Goal: Task Accomplishment & Management: Complete application form

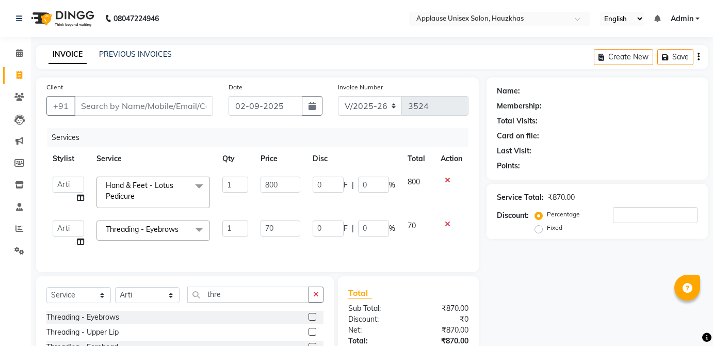
select select "5082"
select select "64027"
select select "service"
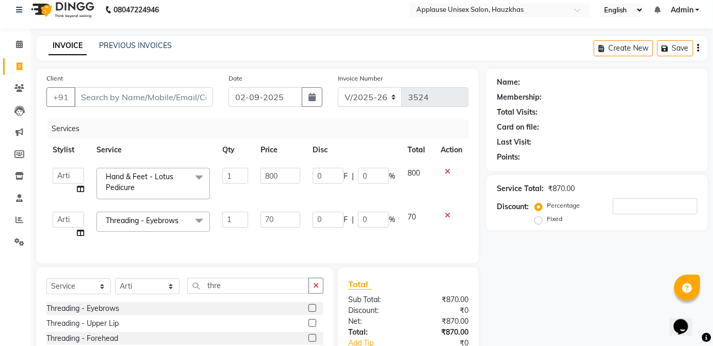
click at [192, 97] on input "Client" at bounding box center [143, 97] width 139 height 20
click at [447, 214] on icon at bounding box center [448, 215] width 6 height 7
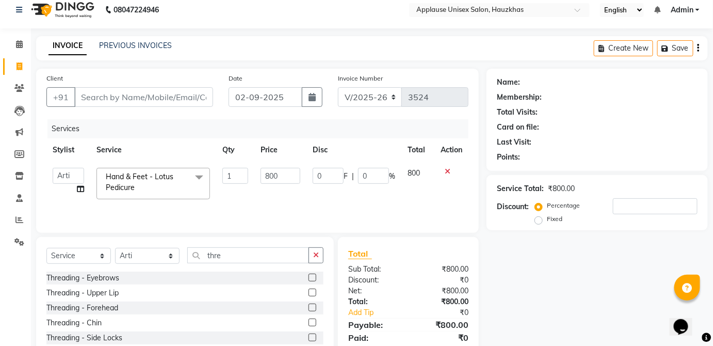
click at [449, 171] on icon at bounding box center [448, 171] width 6 height 7
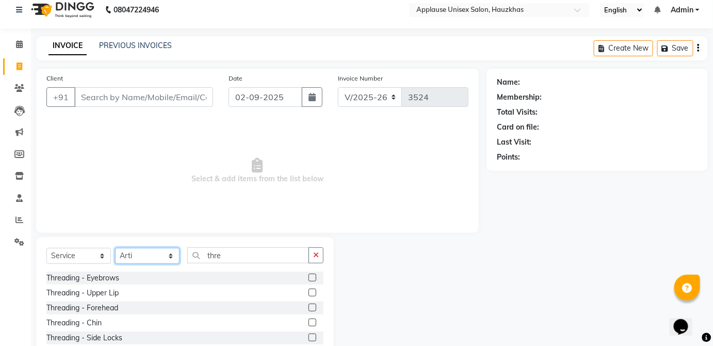
click at [155, 262] on select "Select Stylist [PERSON_NAME] [PERSON_NAME] [PERSON_NAME] [PERSON_NAME] [PERSON_…" at bounding box center [147, 256] width 65 height 16
click at [154, 262] on select "Select Stylist [PERSON_NAME] [PERSON_NAME] [PERSON_NAME] [PERSON_NAME] [PERSON_…" at bounding box center [147, 256] width 65 height 16
select select "37821"
click at [115, 248] on select "Select Stylist [PERSON_NAME] [PERSON_NAME] [PERSON_NAME] [PERSON_NAME] [PERSON_…" at bounding box center [147, 256] width 65 height 16
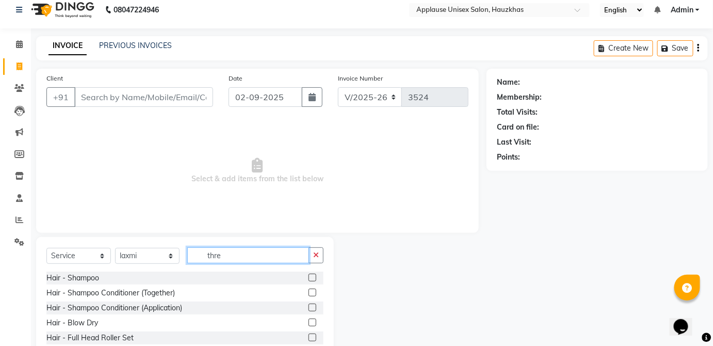
click at [246, 247] on input "thre" at bounding box center [248, 255] width 122 height 16
type input "t"
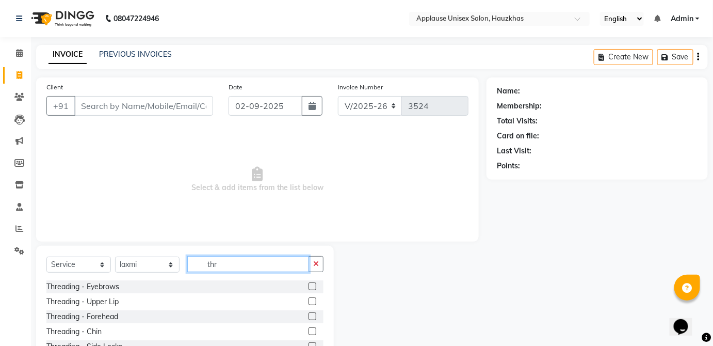
type input "thre"
click at [309, 286] on label at bounding box center [313, 286] width 8 height 8
click at [309, 286] on input "checkbox" at bounding box center [312, 286] width 7 height 7
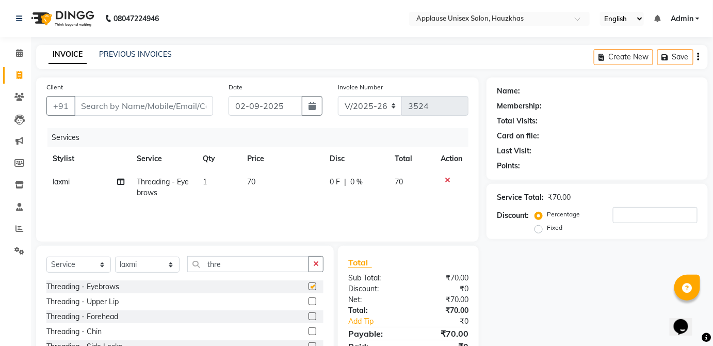
click at [377, 192] on td "0 F | 0 %" at bounding box center [356, 187] width 65 height 34
checkbox input "false"
select select "37821"
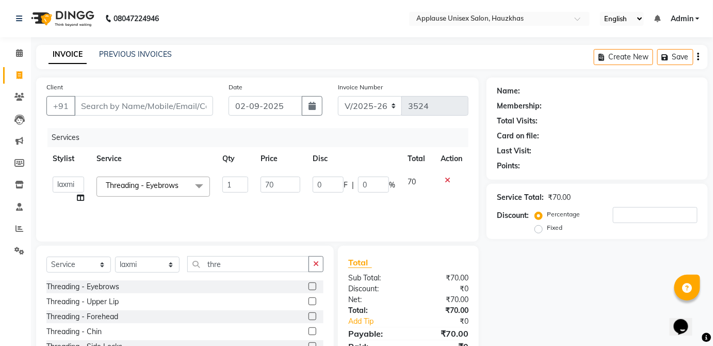
scroll to position [67, 0]
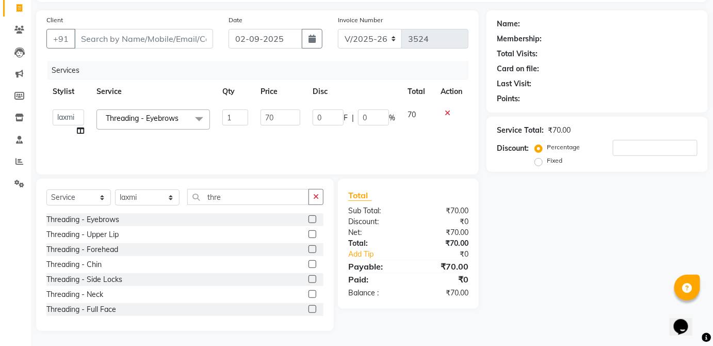
click at [309, 233] on label at bounding box center [313, 234] width 8 height 8
click at [309, 233] on input "checkbox" at bounding box center [312, 234] width 7 height 7
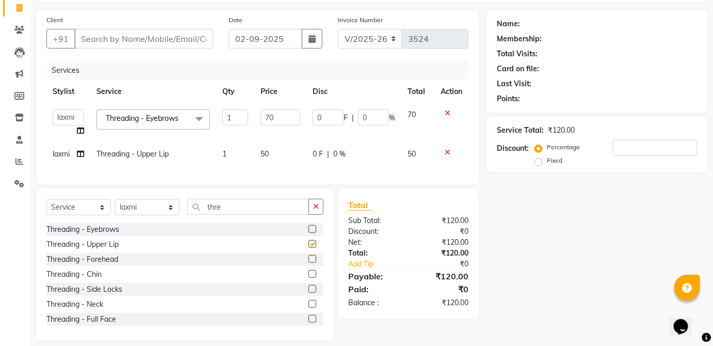
checkbox input "false"
click at [395, 160] on td "0 F | 0 %" at bounding box center [354, 153] width 95 height 23
select select "37821"
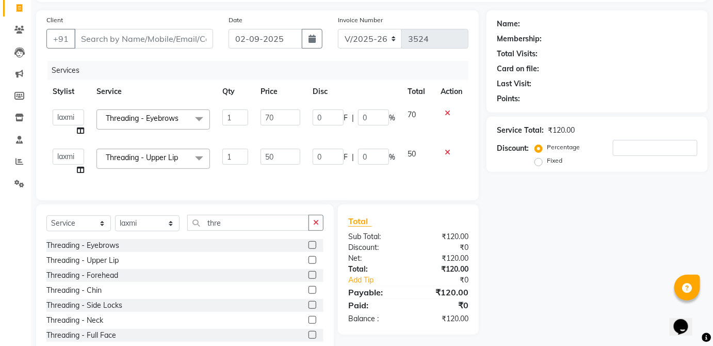
click at [309, 294] on label at bounding box center [313, 290] width 8 height 8
click at [309, 294] on input "checkbox" at bounding box center [312, 290] width 7 height 7
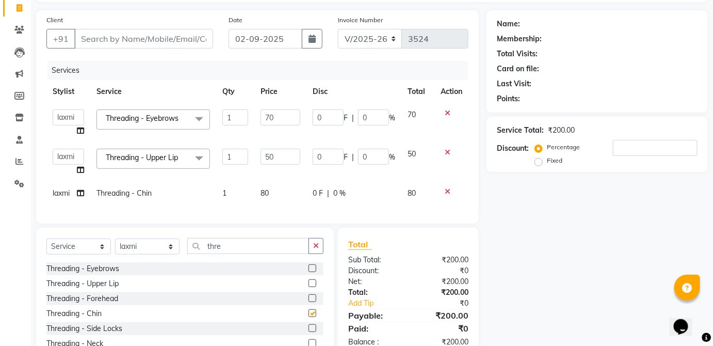
click at [381, 186] on td "0 F | 0 %" at bounding box center [354, 193] width 95 height 23
checkbox input "false"
select select "37821"
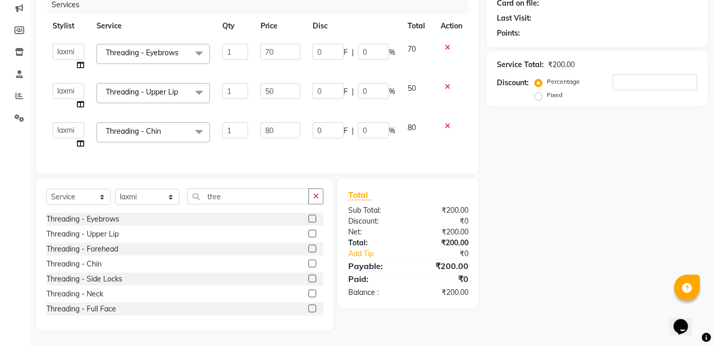
scroll to position [17, 0]
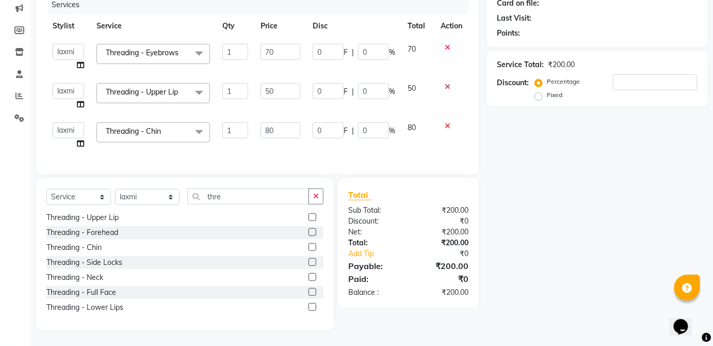
click at [309, 310] on label at bounding box center [313, 307] width 8 height 8
click at [309, 310] on input "checkbox" at bounding box center [312, 307] width 7 height 7
checkbox input "true"
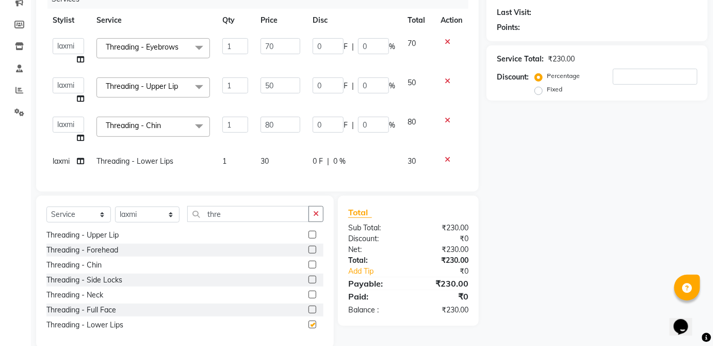
click at [410, 171] on td "30" at bounding box center [417, 161] width 33 height 23
select select "37821"
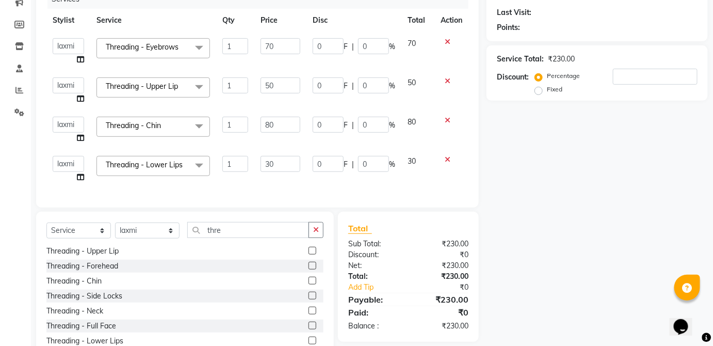
checkbox input "false"
click at [174, 238] on select "Select Stylist [PERSON_NAME] [PERSON_NAME] [PERSON_NAME] [PERSON_NAME] [PERSON_…" at bounding box center [147, 230] width 65 height 16
select select "32126"
click at [115, 229] on select "Select Stylist [PERSON_NAME] [PERSON_NAME] [PERSON_NAME] [PERSON_NAME] [PERSON_…" at bounding box center [147, 230] width 65 height 16
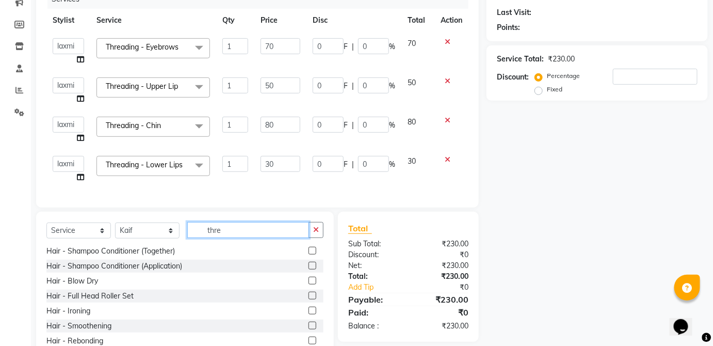
click at [255, 229] on input "thre" at bounding box center [248, 230] width 122 height 16
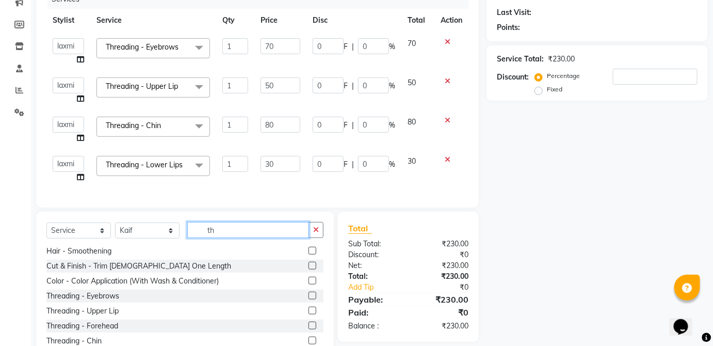
type input "t"
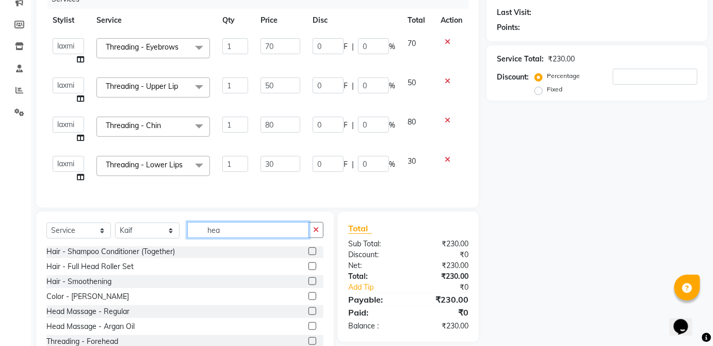
scroll to position [0, 0]
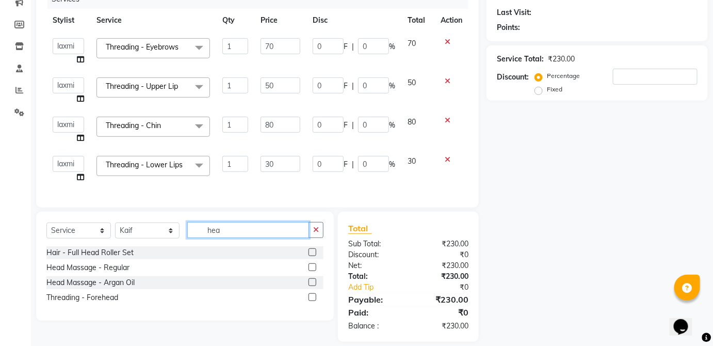
type input "hea"
click at [313, 271] on label at bounding box center [313, 267] width 8 height 8
click at [313, 271] on input "checkbox" at bounding box center [312, 267] width 7 height 7
checkbox input "true"
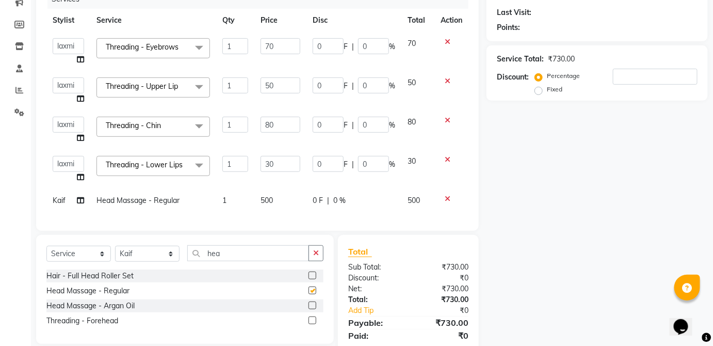
click at [377, 203] on div "0 F | 0 %" at bounding box center [354, 200] width 83 height 11
select select "32126"
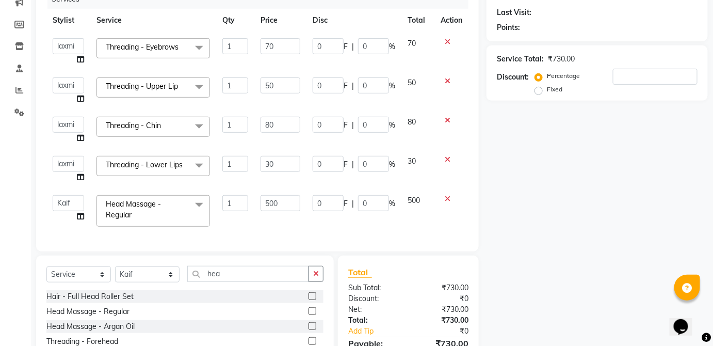
checkbox input "false"
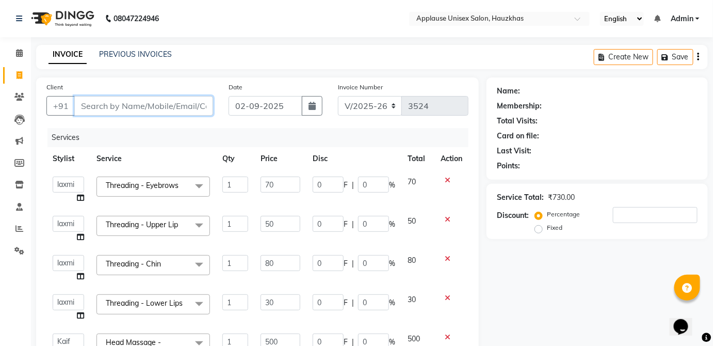
click at [187, 109] on input "Client" at bounding box center [143, 106] width 139 height 20
type input "k"
type input "0"
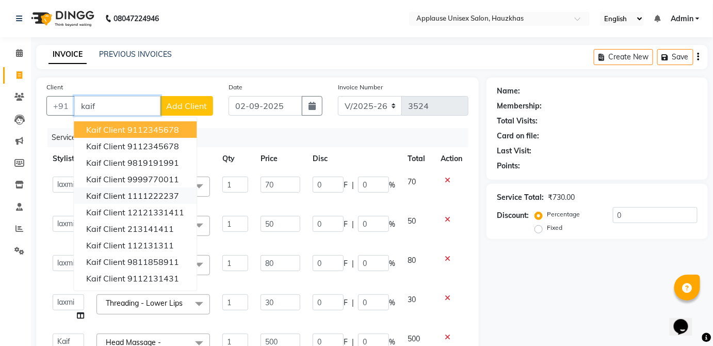
click at [171, 195] on ngb-highlight "1111222237" at bounding box center [153, 195] width 52 height 10
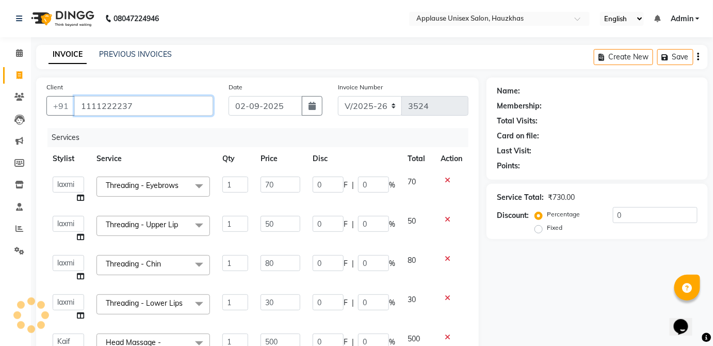
type input "1111222237"
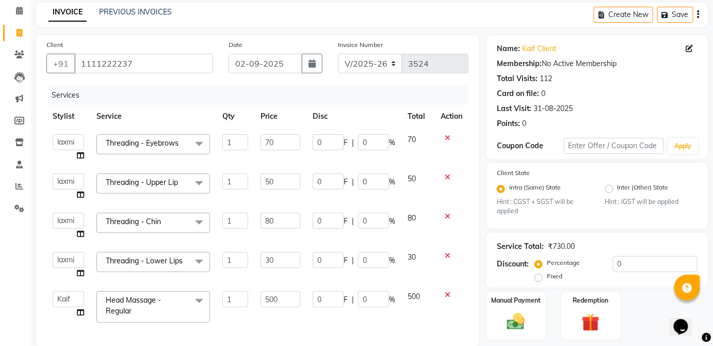
click at [534, 308] on div "Manual Payment" at bounding box center [516, 316] width 59 height 48
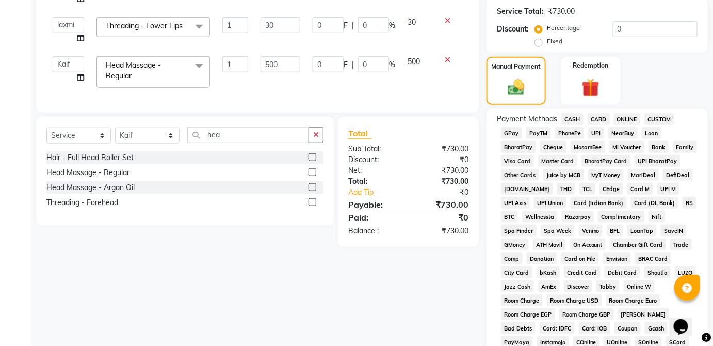
click at [597, 131] on span "UPI" at bounding box center [596, 133] width 16 height 12
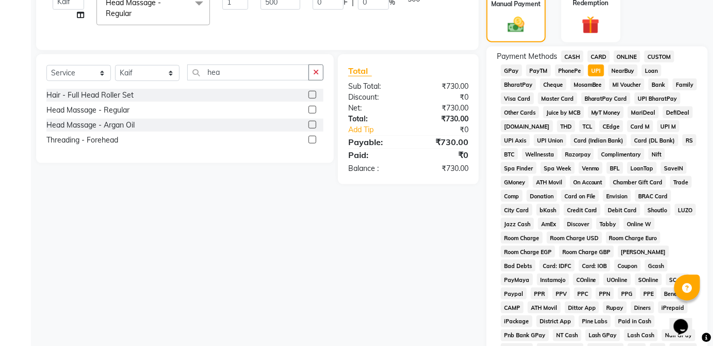
scroll to position [501, 0]
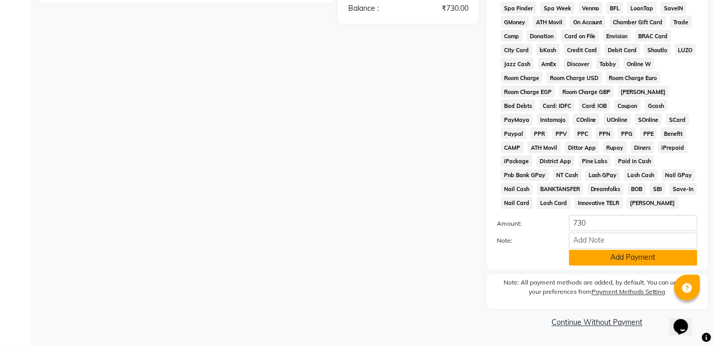
click at [653, 261] on button "Add Payment" at bounding box center [633, 258] width 128 height 16
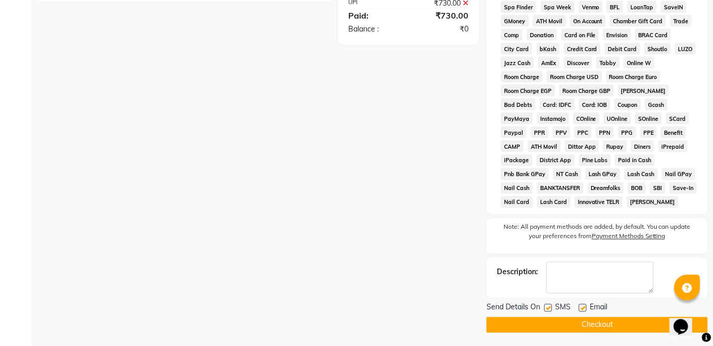
click at [637, 326] on button "Checkout" at bounding box center [597, 325] width 221 height 16
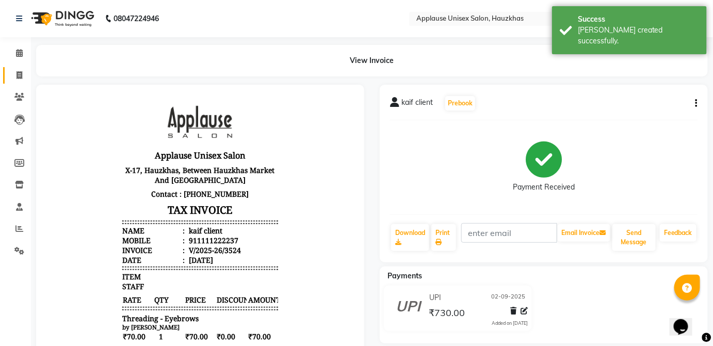
click at [12, 72] on span at bounding box center [19, 76] width 18 height 12
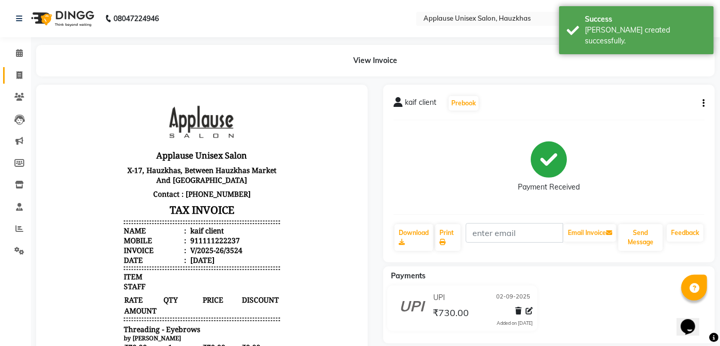
select select "5082"
select select "service"
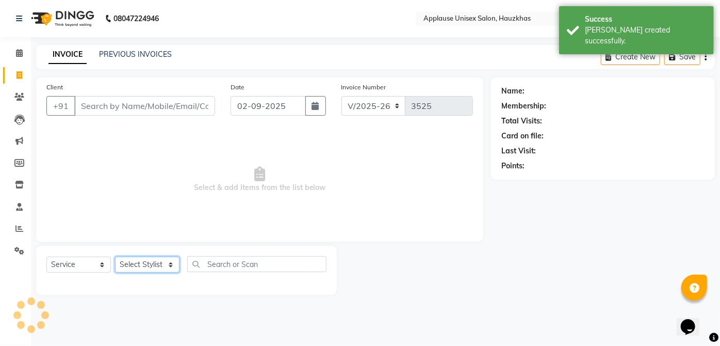
click at [165, 263] on select "Select Stylist" at bounding box center [147, 264] width 65 height 16
select select "32126"
click at [115, 256] on select "Select Stylist [PERSON_NAME] [PERSON_NAME] [PERSON_NAME] [PERSON_NAME] [PERSON_…" at bounding box center [147, 264] width 65 height 16
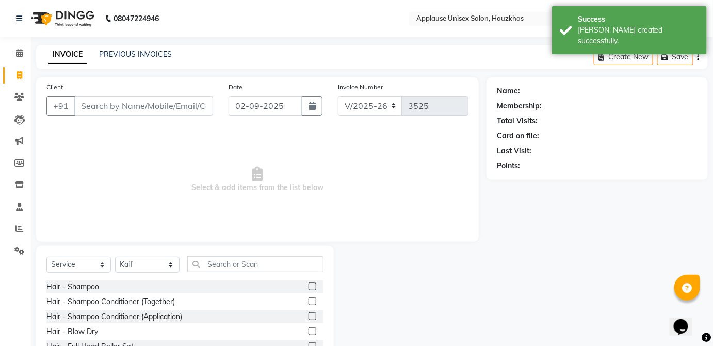
click at [309, 300] on label at bounding box center [313, 301] width 8 height 8
click at [309, 300] on input "checkbox" at bounding box center [312, 301] width 7 height 7
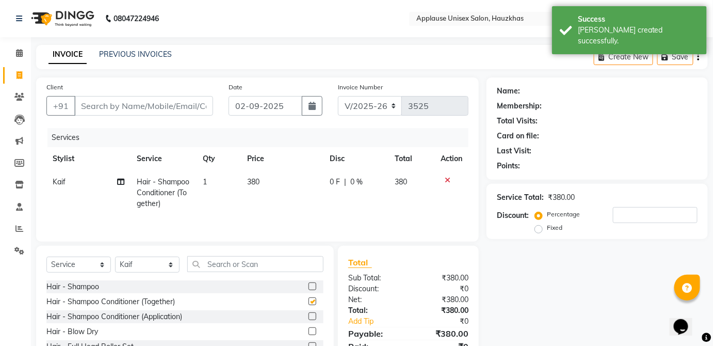
click at [271, 187] on td "380" at bounding box center [282, 192] width 83 height 45
checkbox input "false"
select select "32126"
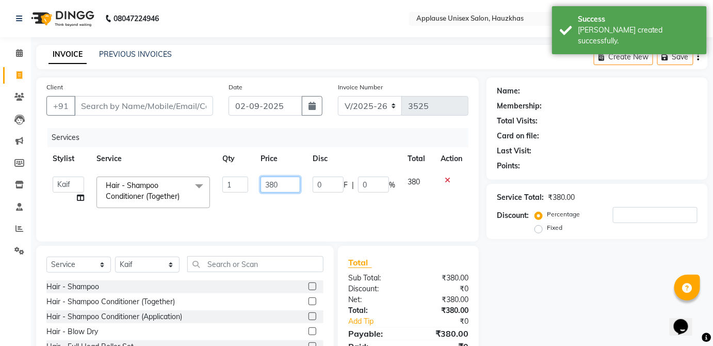
click at [277, 187] on input "380" at bounding box center [281, 184] width 40 height 16
type input "3"
type input "400"
click at [423, 180] on td "380" at bounding box center [417, 192] width 33 height 44
select select "32126"
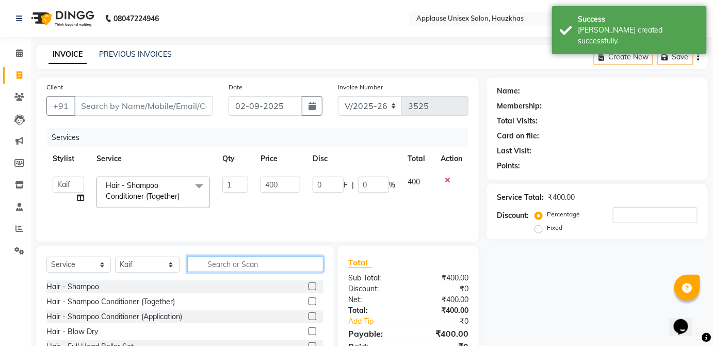
click at [299, 263] on input "text" at bounding box center [255, 264] width 136 height 16
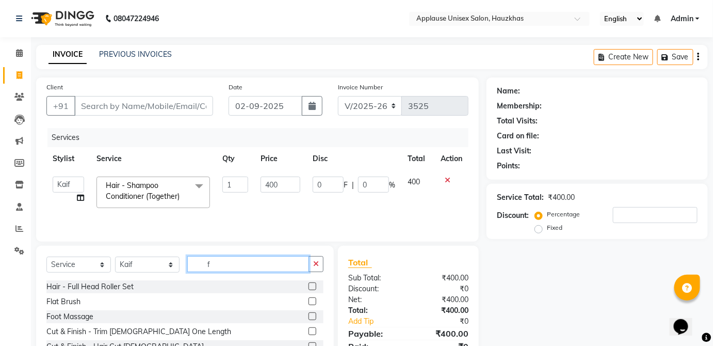
type input "f"
click at [309, 301] on label at bounding box center [313, 301] width 8 height 8
click at [309, 301] on input "checkbox" at bounding box center [312, 301] width 7 height 7
checkbox input "true"
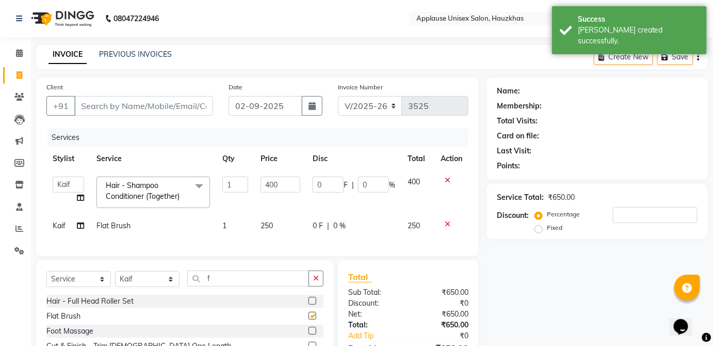
click at [401, 226] on td "250" at bounding box center [417, 225] width 33 height 23
select select "32126"
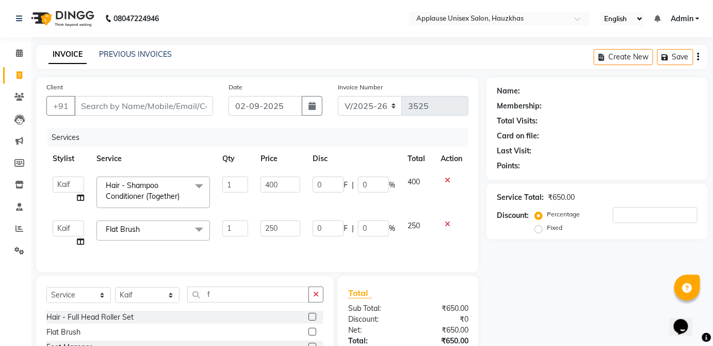
checkbox input "false"
click at [151, 300] on select "Select Stylist [PERSON_NAME] [PERSON_NAME] [PERSON_NAME] [PERSON_NAME] [PERSON_…" at bounding box center [147, 295] width 65 height 16
select select "37821"
click at [115, 294] on select "Select Stylist [PERSON_NAME] [PERSON_NAME] [PERSON_NAME] [PERSON_NAME] [PERSON_…" at bounding box center [147, 295] width 65 height 16
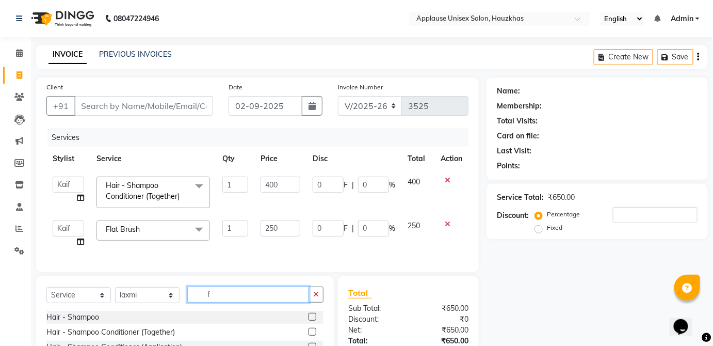
click at [271, 302] on input "f" at bounding box center [248, 294] width 122 height 16
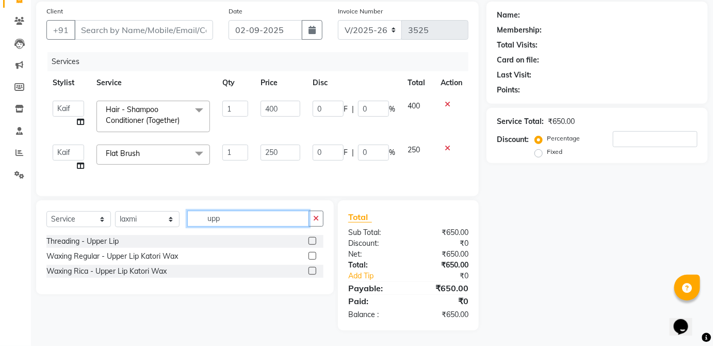
type input "upp"
click at [313, 241] on label at bounding box center [313, 241] width 8 height 8
click at [313, 241] on input "checkbox" at bounding box center [312, 241] width 7 height 7
checkbox input "true"
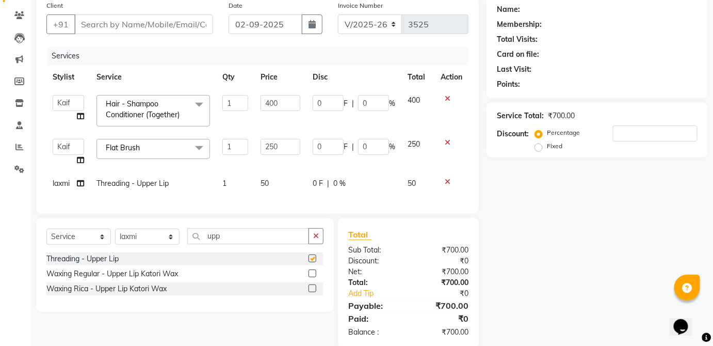
click at [404, 176] on td "50" at bounding box center [417, 183] width 33 height 23
select select "37821"
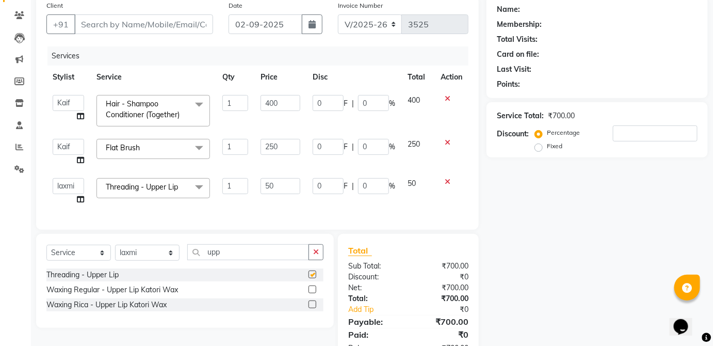
scroll to position [0, 0]
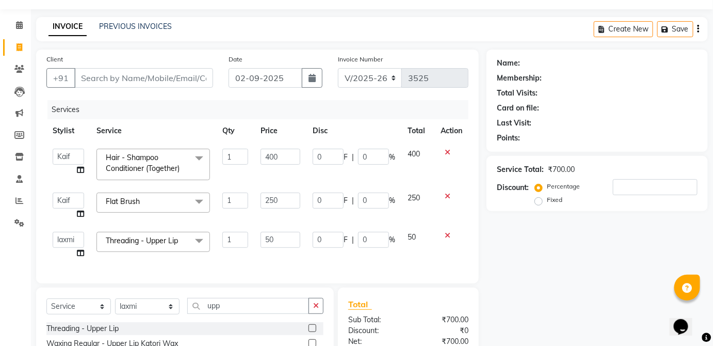
checkbox input "false"
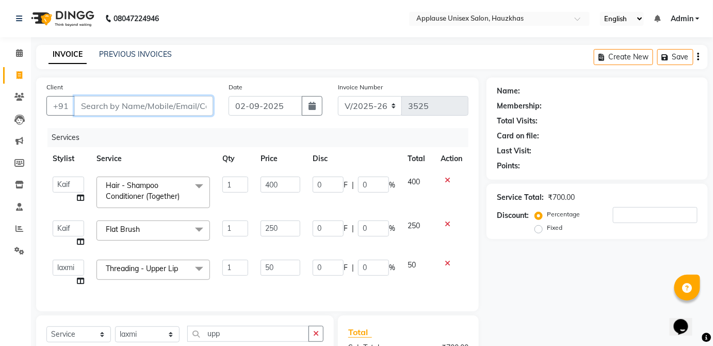
click at [200, 101] on input "Client" at bounding box center [143, 106] width 139 height 20
type input "v"
type input "0"
click at [128, 110] on input "varsa" at bounding box center [117, 106] width 86 height 20
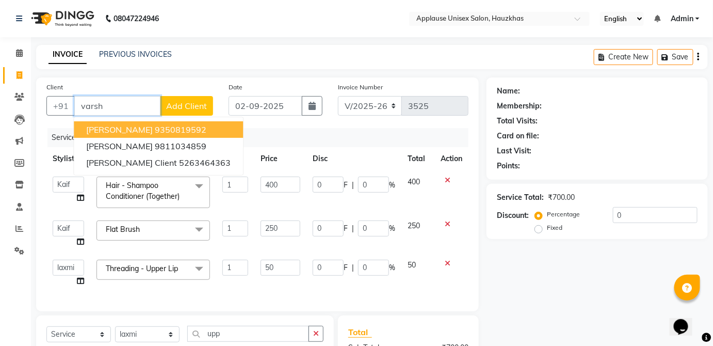
click at [194, 125] on ngb-highlight "9350819592" at bounding box center [181, 129] width 52 height 10
type input "9350819592"
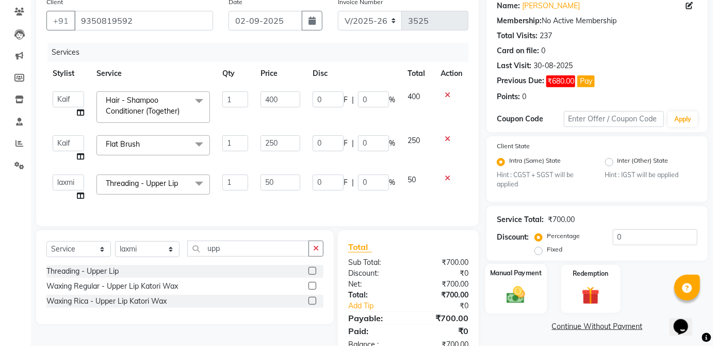
click at [527, 294] on img at bounding box center [516, 294] width 30 height 21
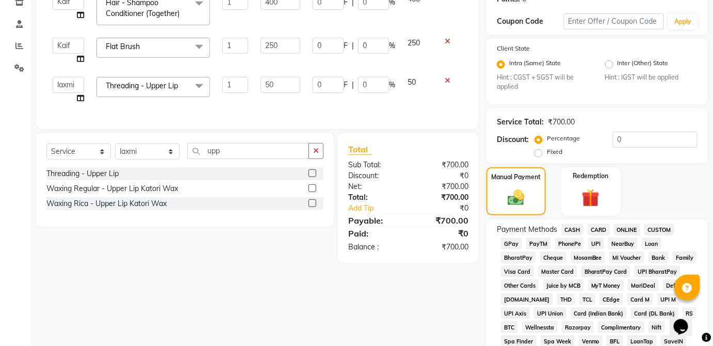
click at [578, 232] on span "CASH" at bounding box center [572, 229] width 22 height 12
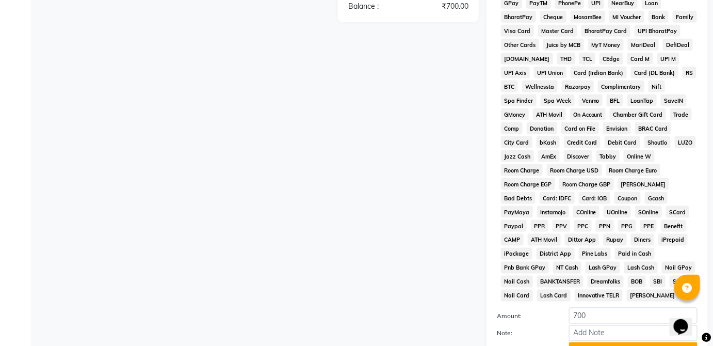
scroll to position [517, 0]
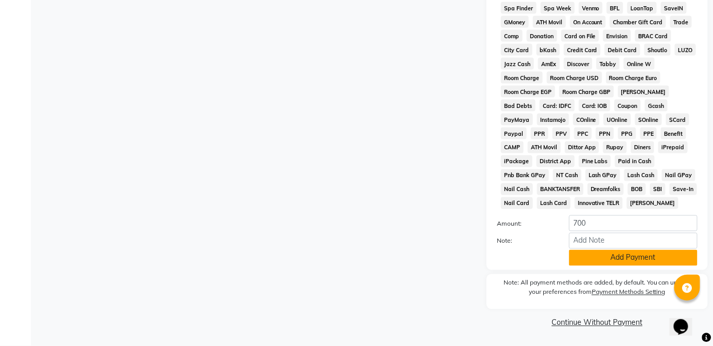
click at [619, 263] on button "Add Payment" at bounding box center [633, 258] width 128 height 16
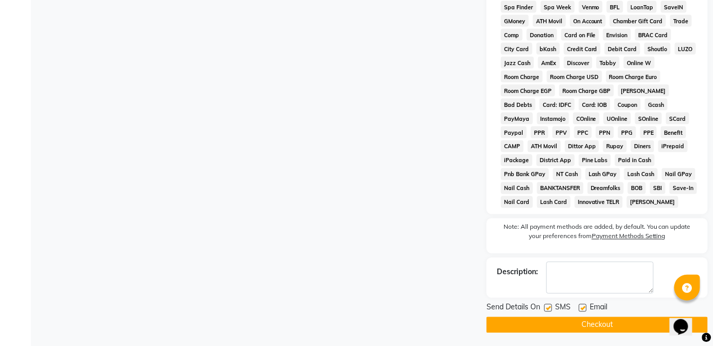
click at [621, 330] on button "Checkout" at bounding box center [597, 325] width 221 height 16
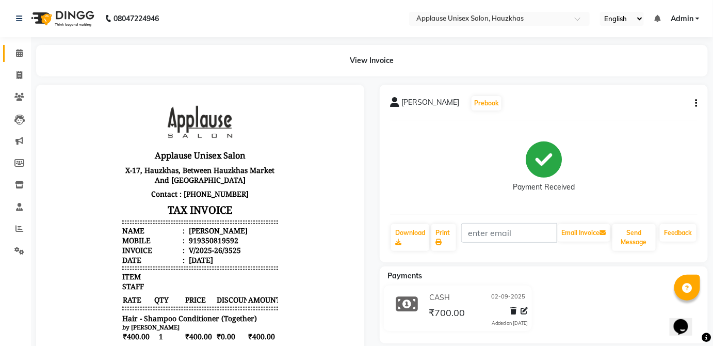
click at [21, 59] on link "Calendar" at bounding box center [15, 53] width 25 height 17
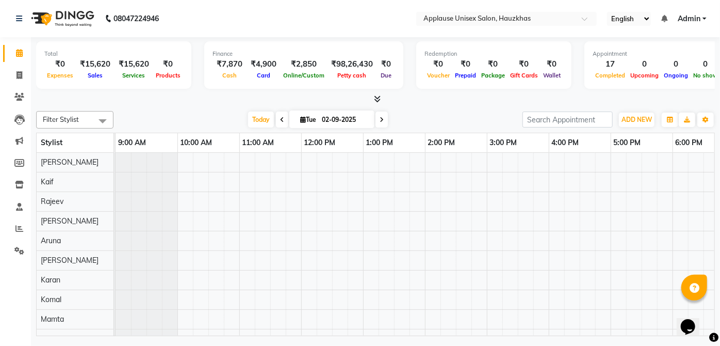
click at [9, 60] on link "Calendar" at bounding box center [15, 53] width 25 height 17
click at [14, 74] on span at bounding box center [19, 76] width 18 height 12
select select "service"
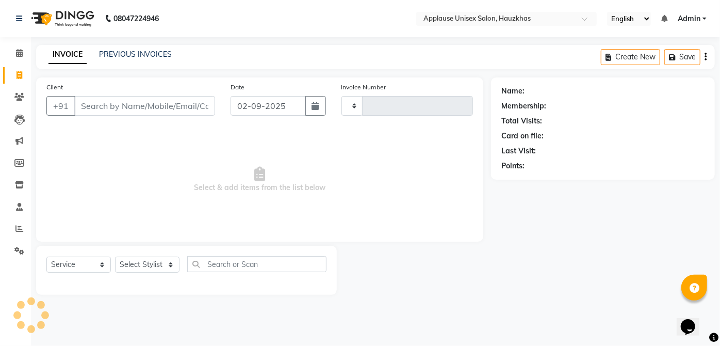
type input "3526"
select select "5082"
click at [167, 271] on select "Select Stylist" at bounding box center [147, 264] width 65 height 16
select select "32126"
click at [115, 256] on select "Select Stylist [PERSON_NAME] [PERSON_NAME] [PERSON_NAME] [PERSON_NAME] [PERSON_…" at bounding box center [147, 264] width 65 height 16
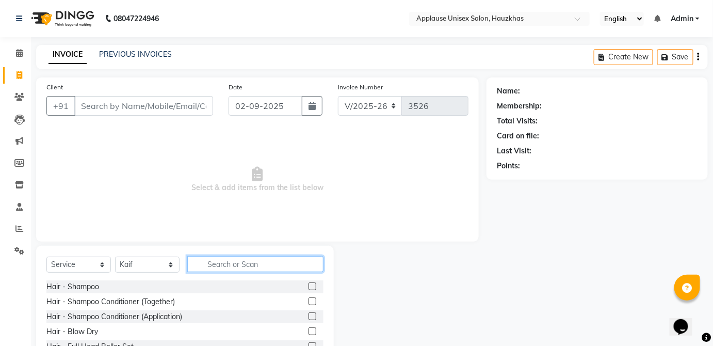
click at [286, 265] on input "text" at bounding box center [255, 264] width 136 height 16
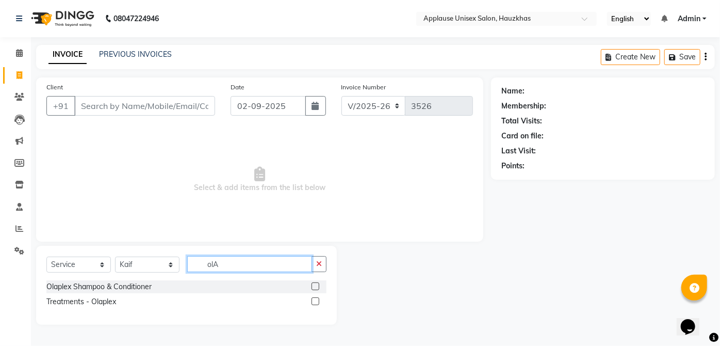
type input "olA"
click at [316, 300] on label at bounding box center [316, 301] width 8 height 8
click at [316, 300] on input "checkbox" at bounding box center [315, 301] width 7 height 7
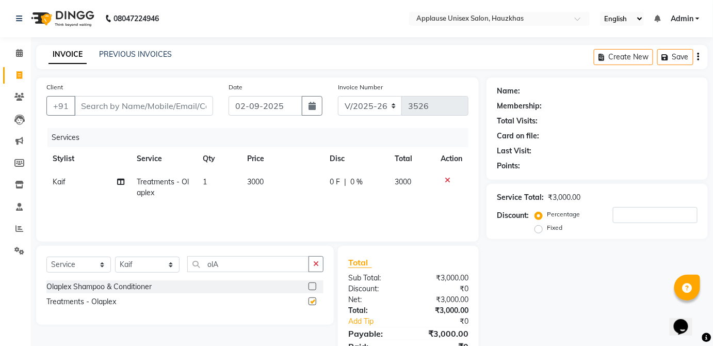
click at [367, 196] on td "0 F | 0 %" at bounding box center [356, 187] width 65 height 34
checkbox input "false"
select select "32126"
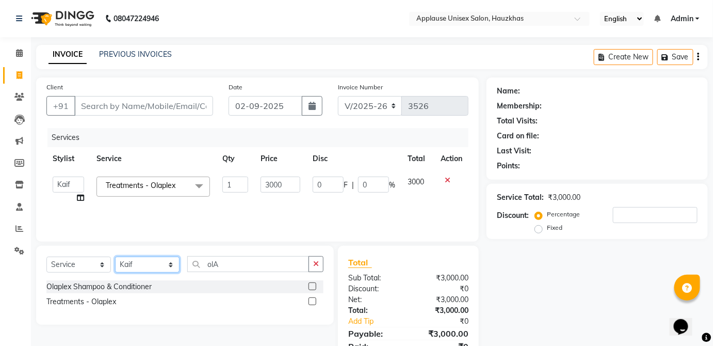
click at [159, 270] on select "Select Stylist [PERSON_NAME] [PERSON_NAME] [PERSON_NAME] [PERSON_NAME] [PERSON_…" at bounding box center [147, 264] width 65 height 16
select select "64973"
click at [115, 256] on select "Select Stylist [PERSON_NAME] [PERSON_NAME] [PERSON_NAME] [PERSON_NAME] [PERSON_…" at bounding box center [147, 264] width 65 height 16
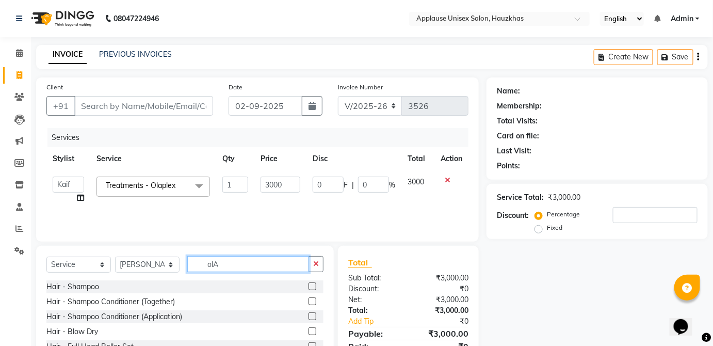
click at [249, 262] on input "olA" at bounding box center [248, 264] width 122 height 16
type input "o"
type input "THRE"
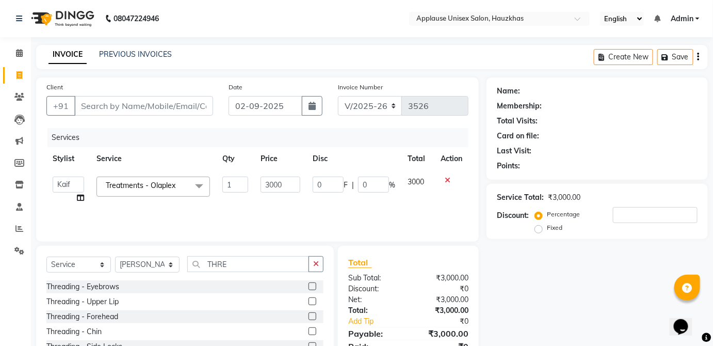
click at [309, 286] on label at bounding box center [313, 286] width 8 height 8
click at [309, 286] on input "checkbox" at bounding box center [312, 286] width 7 height 7
checkbox input "true"
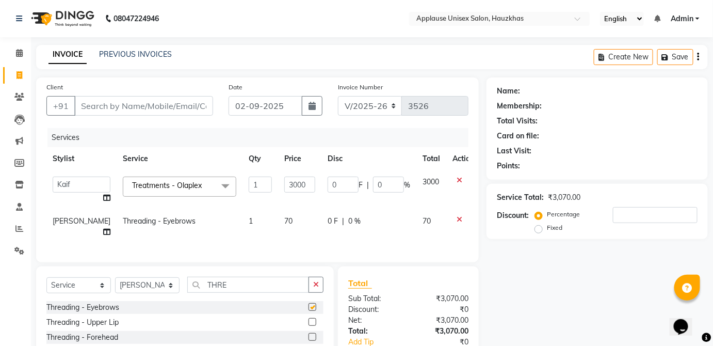
click at [377, 226] on div "0 F | 0 %" at bounding box center [369, 221] width 83 height 11
select select "64973"
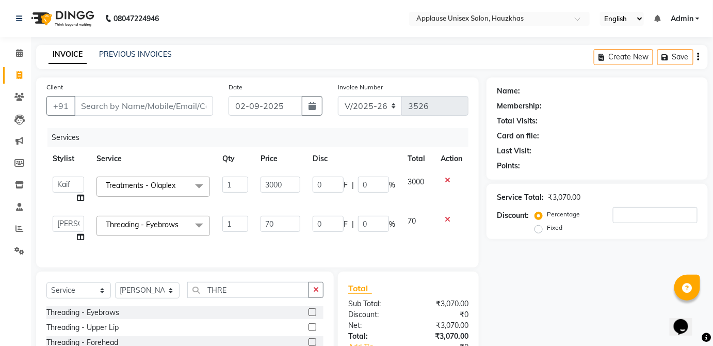
checkbox input "false"
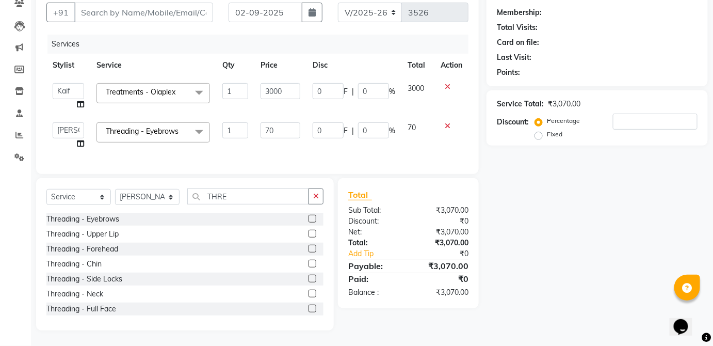
scroll to position [100, 0]
click at [309, 232] on label at bounding box center [313, 234] width 8 height 8
click at [309, 232] on input "checkbox" at bounding box center [312, 234] width 7 height 7
checkbox input "true"
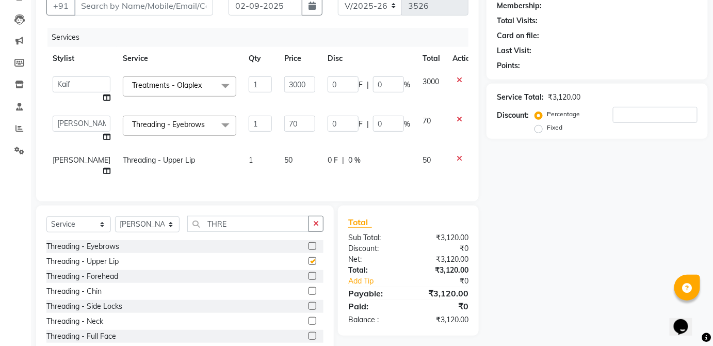
click at [386, 165] on div "0 F | 0 %" at bounding box center [369, 160] width 83 height 11
select select "64973"
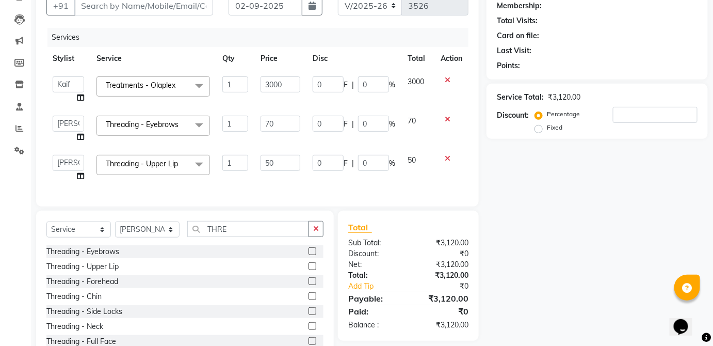
checkbox input "false"
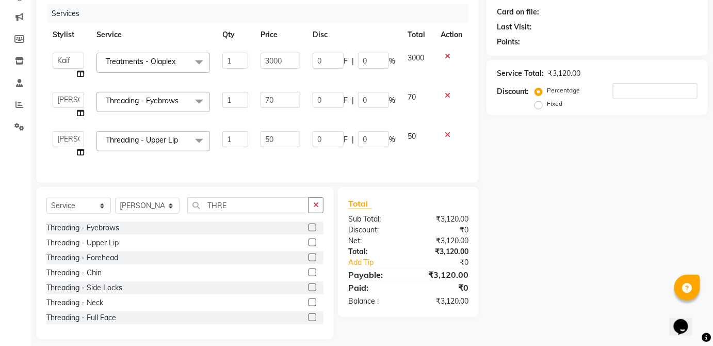
scroll to position [139, 0]
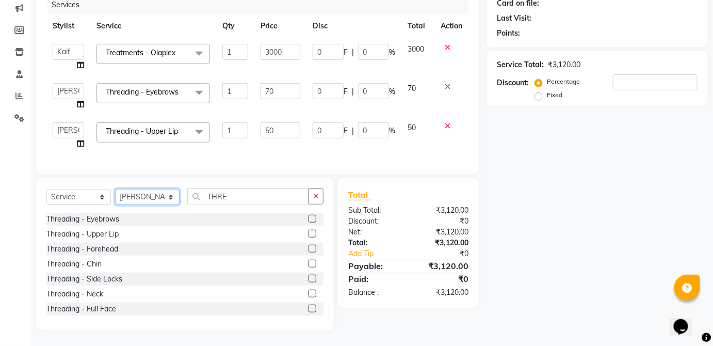
click at [167, 197] on select "Select Stylist [PERSON_NAME] [PERSON_NAME] [PERSON_NAME] [PERSON_NAME] [PERSON_…" at bounding box center [147, 197] width 65 height 16
select select "66558"
click at [115, 189] on select "Select Stylist [PERSON_NAME] [PERSON_NAME] [PERSON_NAME] [PERSON_NAME] [PERSON_…" at bounding box center [147, 197] width 65 height 16
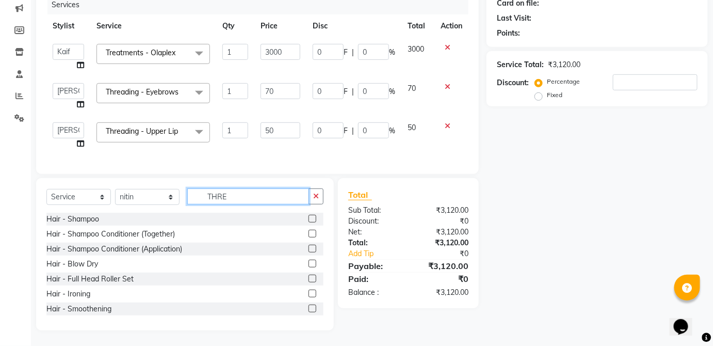
click at [260, 194] on input "THRE" at bounding box center [248, 196] width 122 height 16
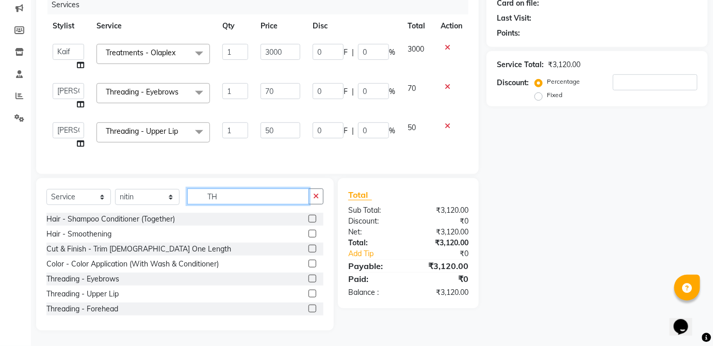
type input "T"
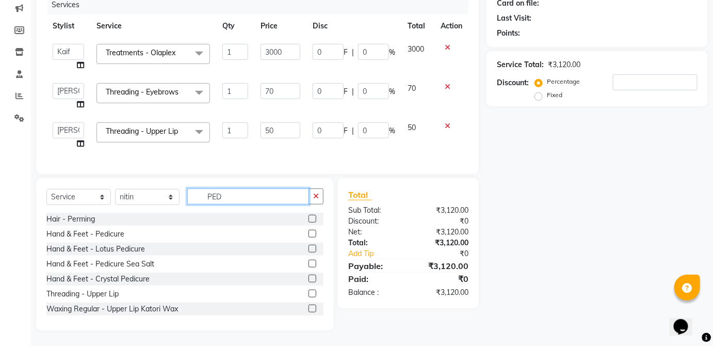
scroll to position [117, 0]
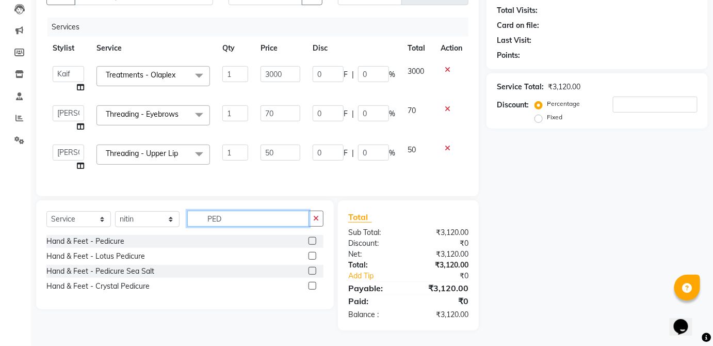
type input "PED"
click at [313, 241] on label at bounding box center [313, 241] width 8 height 8
click at [313, 241] on input "checkbox" at bounding box center [312, 241] width 7 height 7
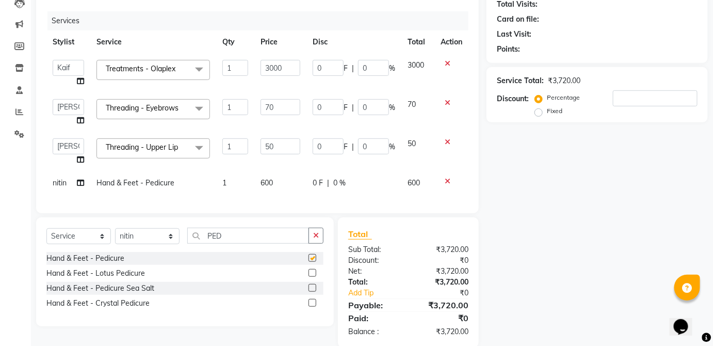
click at [381, 186] on div "0 F | 0 %" at bounding box center [354, 183] width 83 height 11
checkbox input "false"
select select "66558"
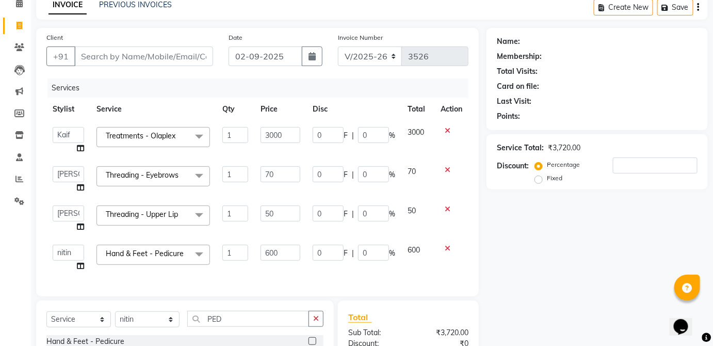
scroll to position [50, 0]
click at [199, 51] on input "Client" at bounding box center [143, 56] width 139 height 20
type input "M"
type input "0"
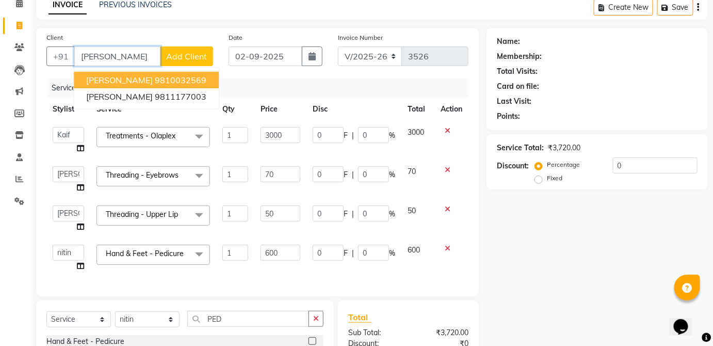
click at [170, 75] on ngb-highlight "9810032569" at bounding box center [181, 80] width 52 height 10
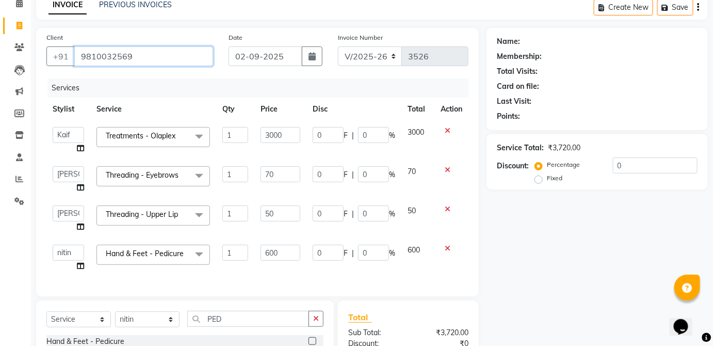
type input "9810032569"
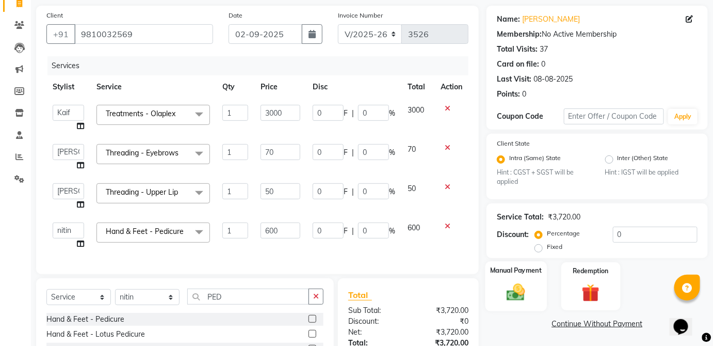
click at [538, 287] on div "Manual Payment" at bounding box center [516, 286] width 61 height 50
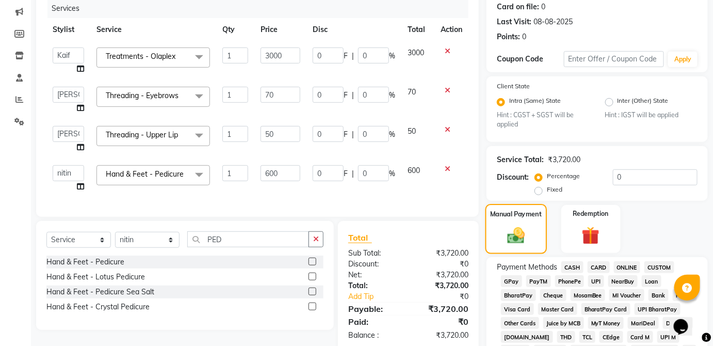
scroll to position [132, 0]
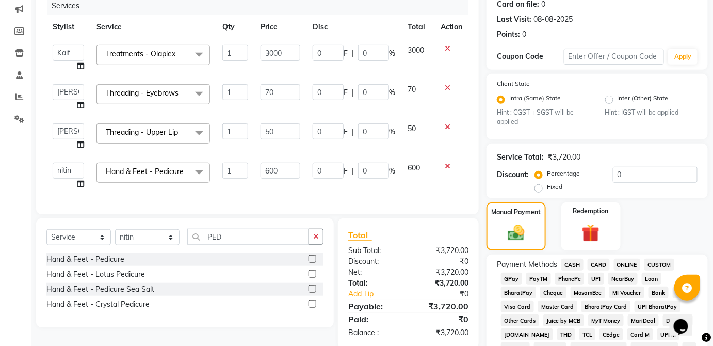
click at [574, 259] on span "CASH" at bounding box center [572, 265] width 22 height 12
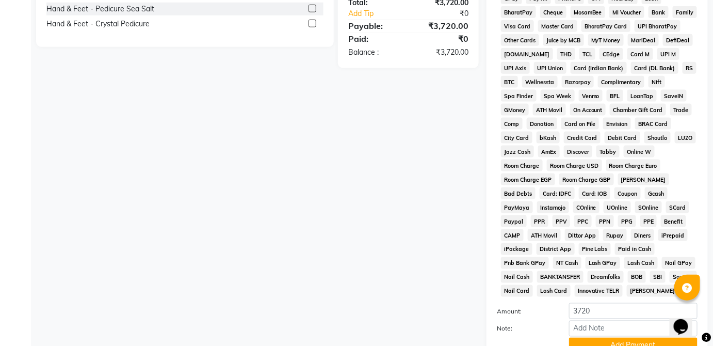
scroll to position [501, 0]
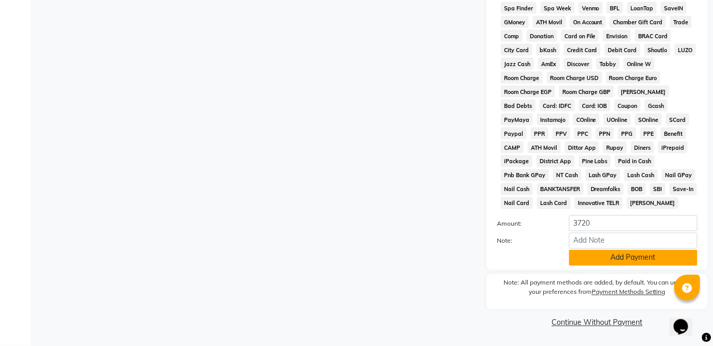
click at [653, 265] on button "Add Payment" at bounding box center [633, 258] width 128 height 16
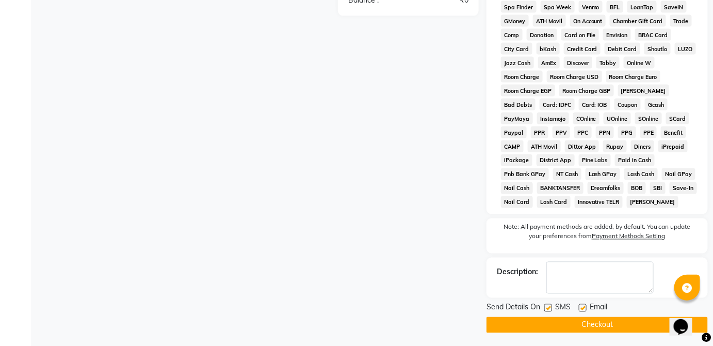
click at [653, 330] on button "Checkout" at bounding box center [597, 325] width 221 height 16
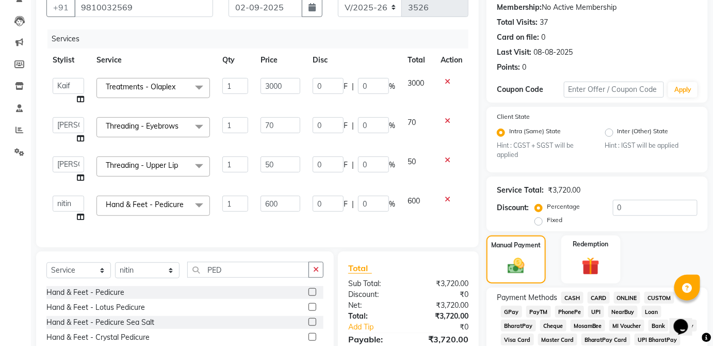
scroll to position [504, 0]
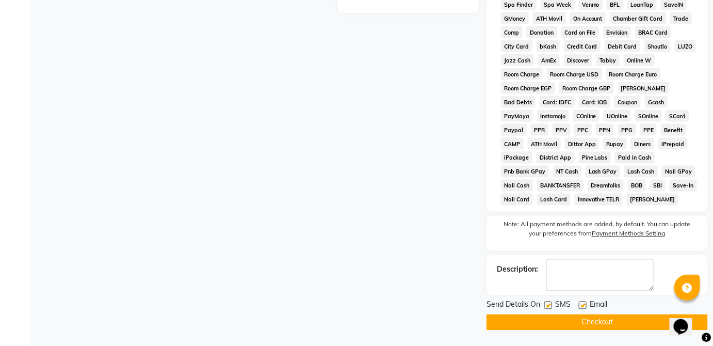
click at [642, 322] on button "Checkout" at bounding box center [597, 322] width 221 height 16
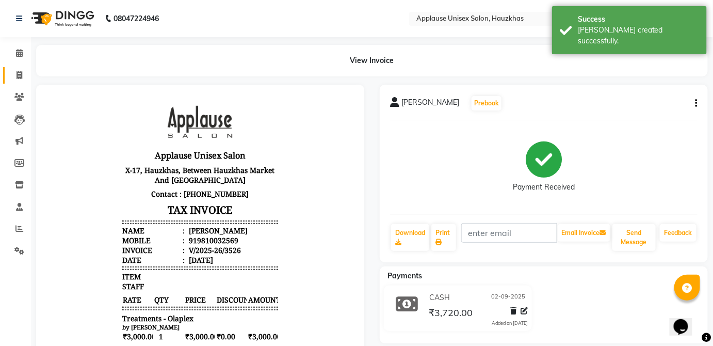
click at [23, 70] on span at bounding box center [19, 76] width 18 height 12
select select "service"
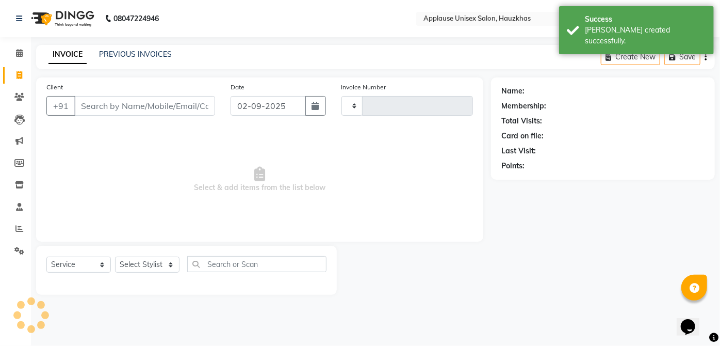
type input "3527"
click at [116, 51] on link "PREVIOUS INVOICES" at bounding box center [135, 54] width 73 height 9
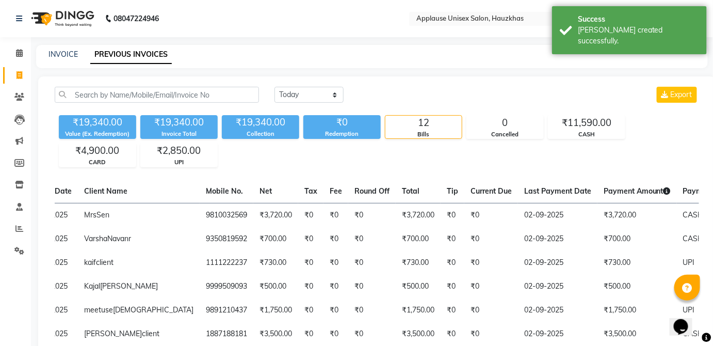
click at [62, 44] on div "08047224946 Select Location × Applause Unisex Salon, Hauzkhas English ENGLISH E…" at bounding box center [356, 277] width 713 height 555
click at [7, 42] on li "Calendar" at bounding box center [15, 53] width 31 height 22
click at [9, 50] on link "Calendar" at bounding box center [15, 53] width 25 height 17
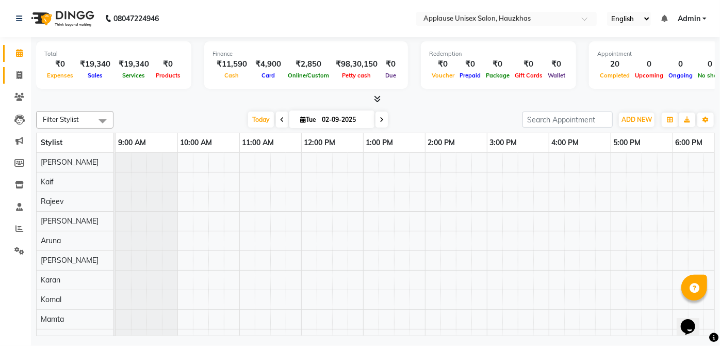
click at [14, 74] on span at bounding box center [19, 76] width 18 height 12
select select "5082"
select select "service"
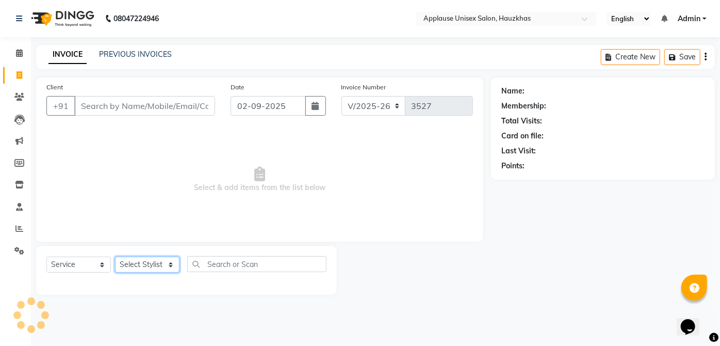
click at [153, 270] on select "Select Stylist" at bounding box center [147, 264] width 65 height 16
select select "84502"
click at [115, 256] on select "Select Stylist [PERSON_NAME] [PERSON_NAME] [PERSON_NAME] [PERSON_NAME] [PERSON_…" at bounding box center [147, 264] width 65 height 16
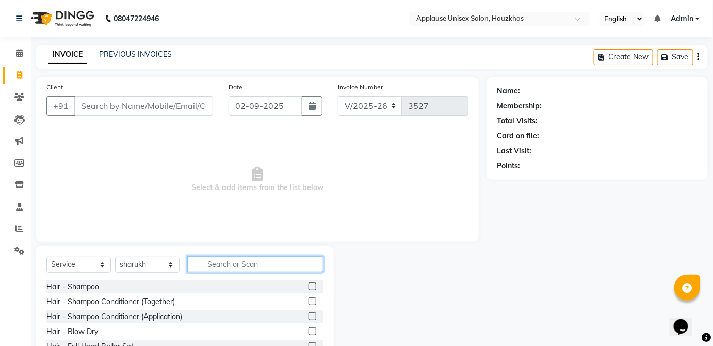
click at [235, 256] on input "text" at bounding box center [255, 264] width 136 height 16
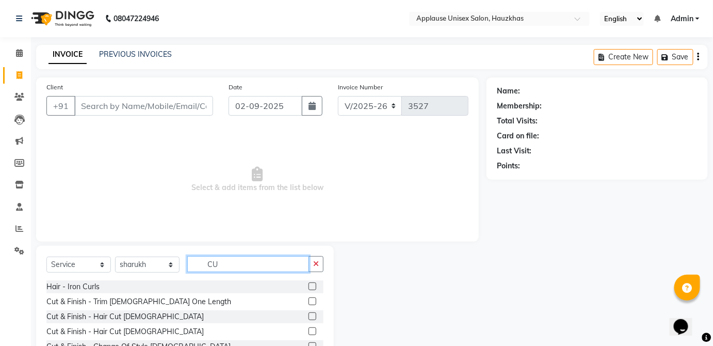
type input "C"
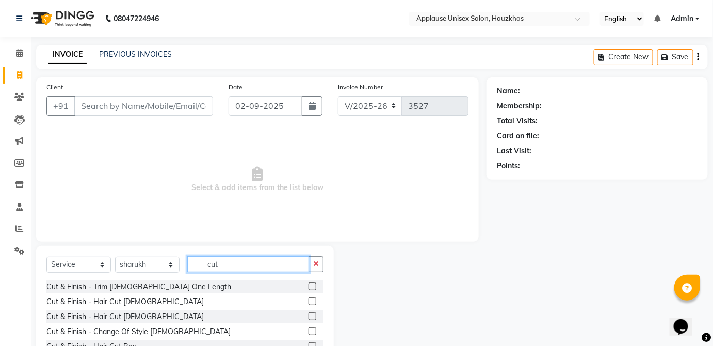
type input "cut"
click at [309, 315] on label at bounding box center [313, 316] width 8 height 8
click at [309, 315] on input "checkbox" at bounding box center [312, 316] width 7 height 7
checkbox input "true"
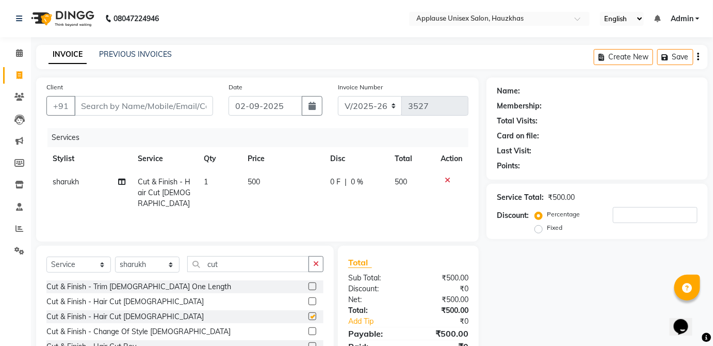
click at [382, 185] on div "0 F | 0 %" at bounding box center [356, 181] width 53 height 11
select select "84502"
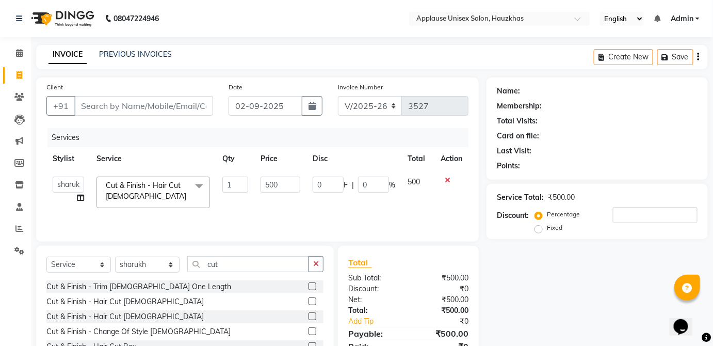
checkbox input "false"
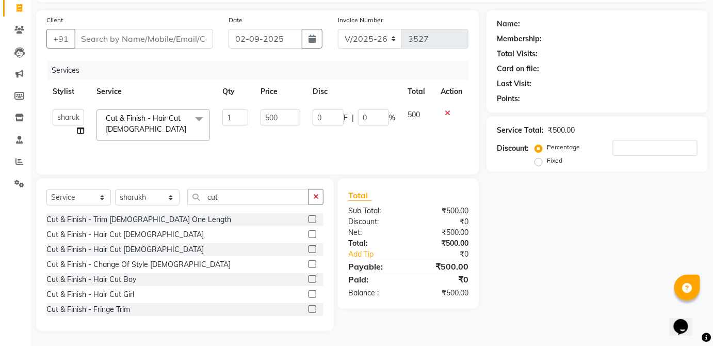
scroll to position [106, 0]
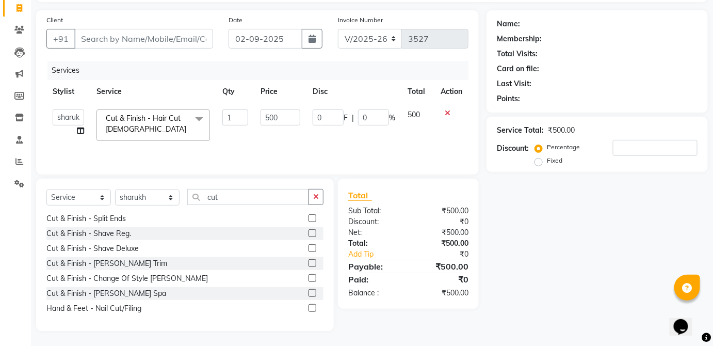
click at [309, 307] on label at bounding box center [313, 308] width 8 height 8
click at [309, 307] on input "checkbox" at bounding box center [312, 308] width 7 height 7
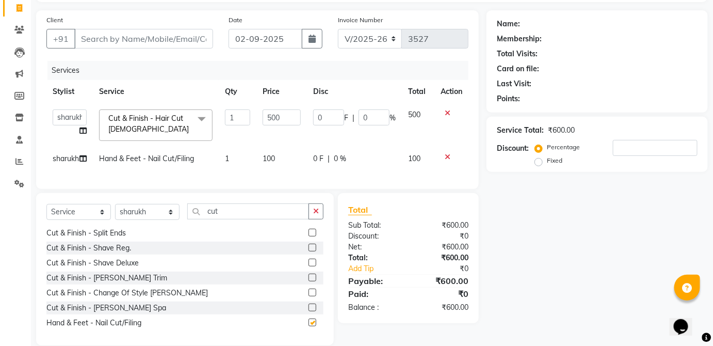
click at [292, 168] on td "100" at bounding box center [281, 158] width 51 height 23
checkbox input "false"
select select "84502"
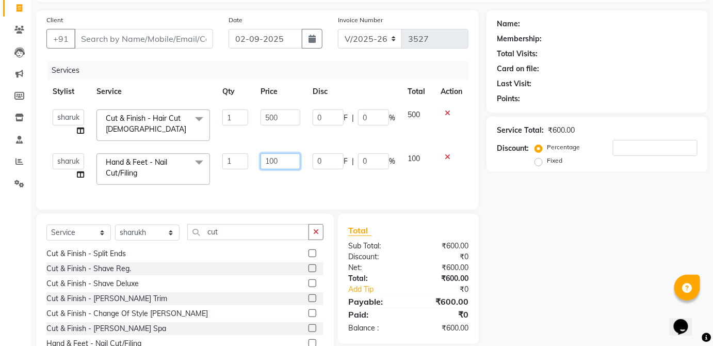
click at [293, 162] on input "100" at bounding box center [281, 161] width 40 height 16
click at [447, 157] on icon at bounding box center [448, 156] width 6 height 7
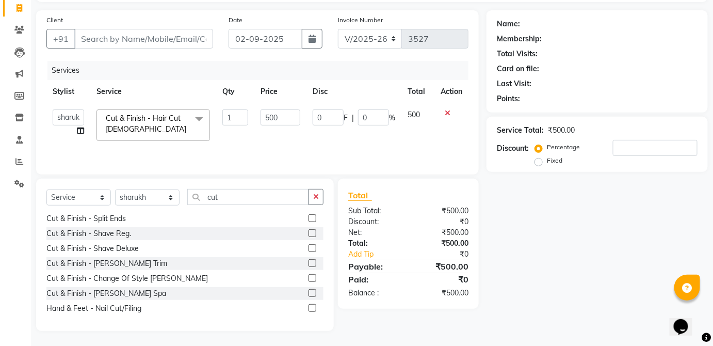
click at [309, 264] on label at bounding box center [313, 263] width 8 height 8
click at [309, 264] on input "checkbox" at bounding box center [312, 263] width 7 height 7
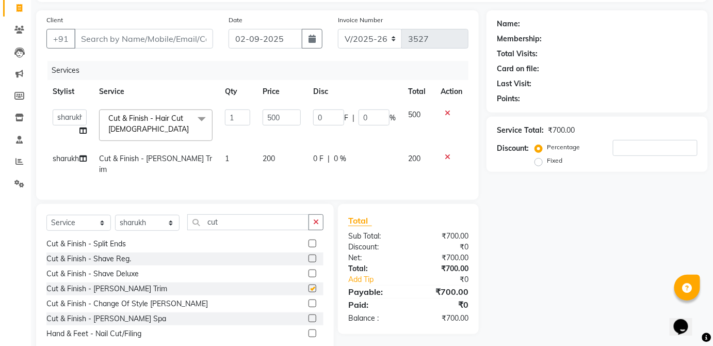
checkbox input "false"
click at [306, 166] on td "200" at bounding box center [281, 164] width 51 height 34
select select "84502"
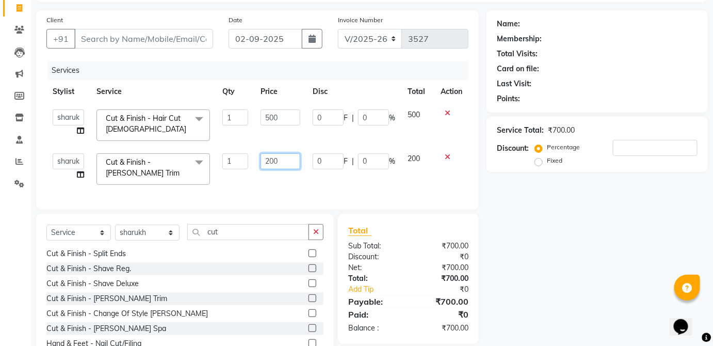
click at [295, 165] on input "200" at bounding box center [281, 161] width 40 height 16
type input "2"
type input "300"
click at [445, 154] on icon at bounding box center [448, 156] width 6 height 7
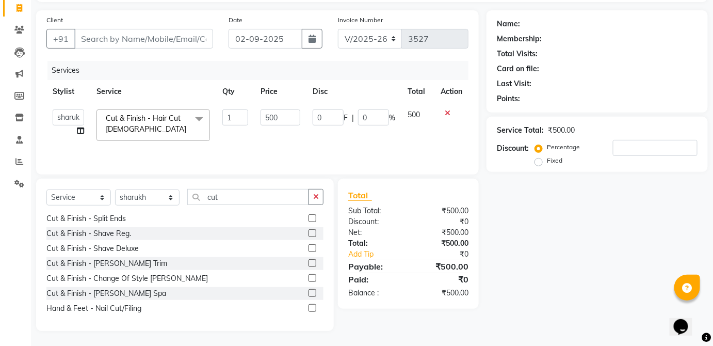
click at [309, 262] on label at bounding box center [313, 263] width 8 height 8
click at [309, 262] on input "checkbox" at bounding box center [312, 263] width 7 height 7
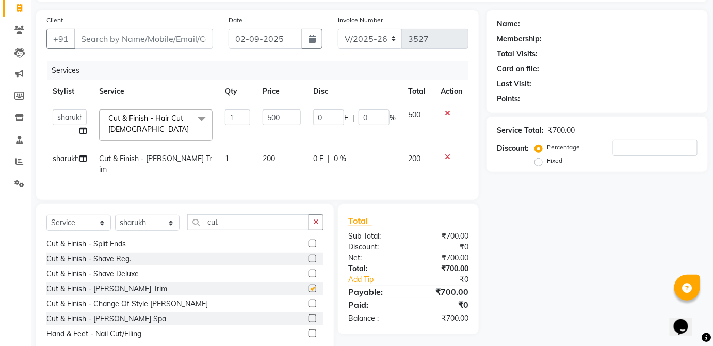
checkbox input "false"
click at [297, 162] on td "200" at bounding box center [281, 164] width 51 height 34
select select "84502"
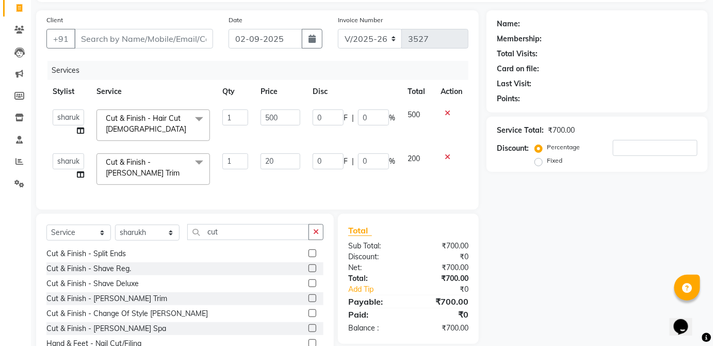
type input "2"
type input "300"
click at [406, 157] on td "200" at bounding box center [417, 169] width 33 height 44
select select "84502"
click at [169, 34] on input "Client" at bounding box center [143, 39] width 139 height 20
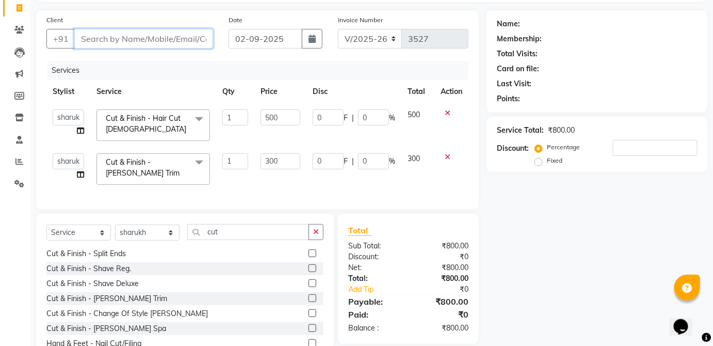
type input "c"
type input "0"
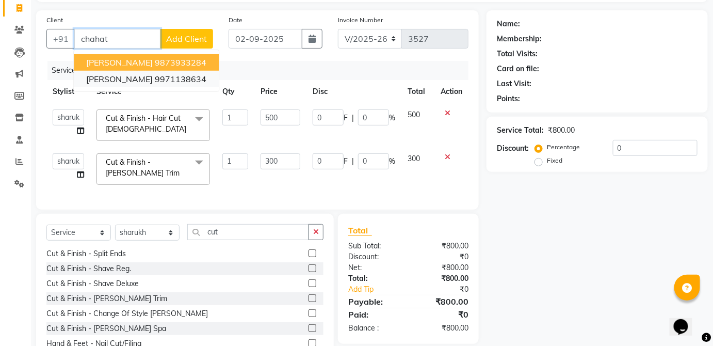
click at [200, 87] on button "[PERSON_NAME] 9971138634" at bounding box center [146, 79] width 145 height 17
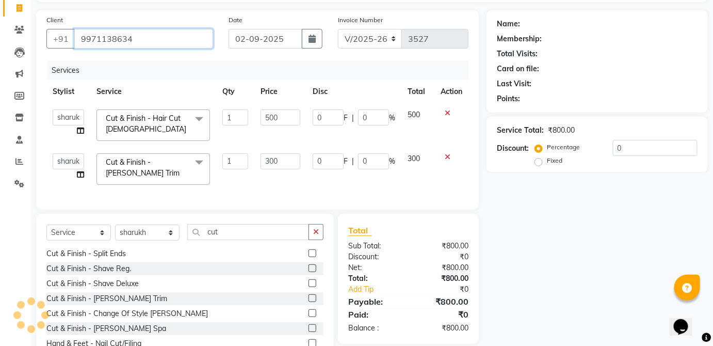
type input "9971138634"
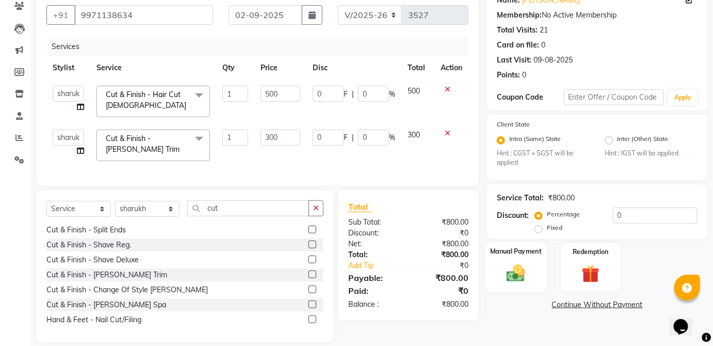
click at [537, 265] on div "Manual Payment" at bounding box center [516, 267] width 61 height 50
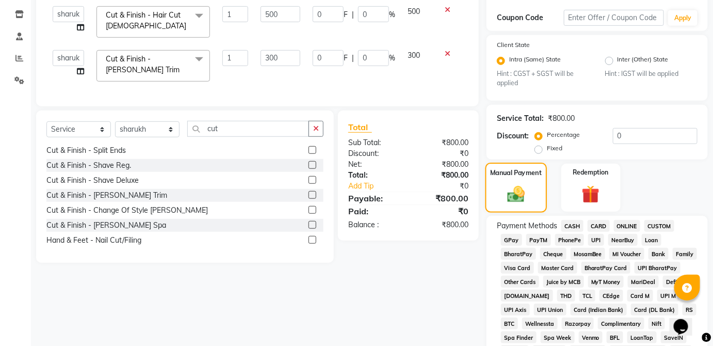
scroll to position [192, 0]
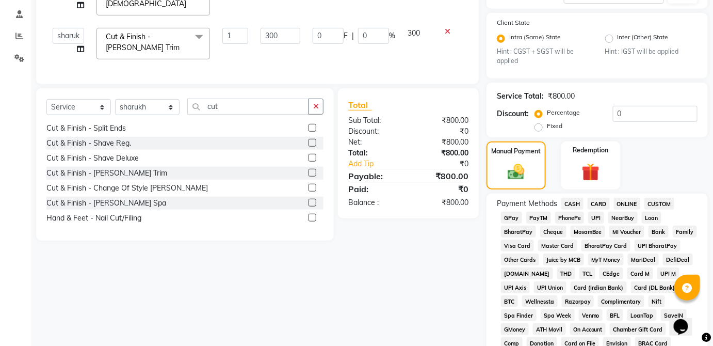
click at [601, 216] on span "UPI" at bounding box center [596, 218] width 16 height 12
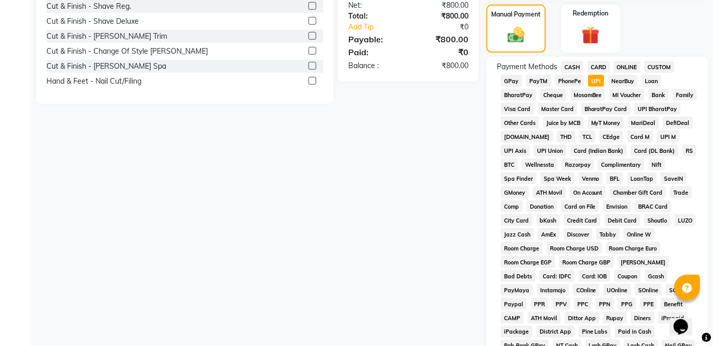
scroll to position [501, 0]
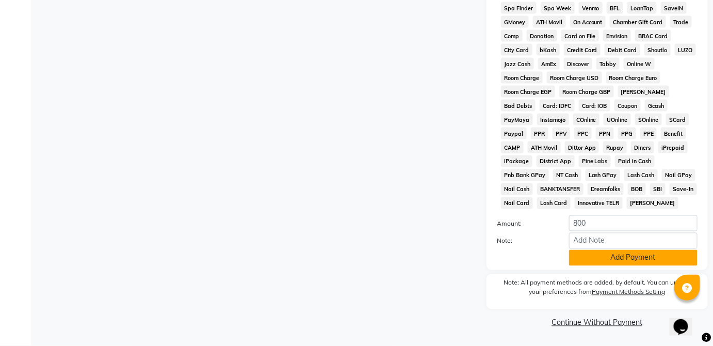
click at [652, 262] on button "Add Payment" at bounding box center [633, 258] width 128 height 16
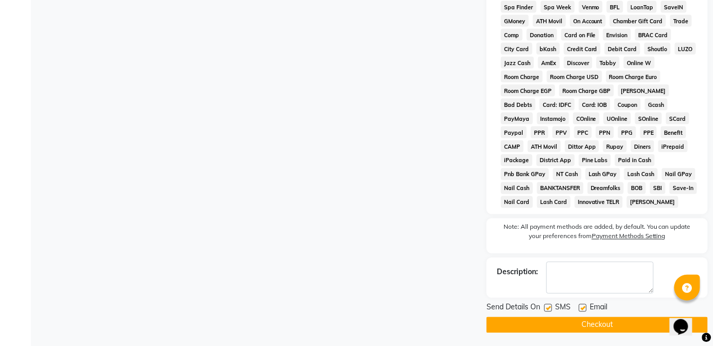
click at [640, 328] on button "Checkout" at bounding box center [597, 325] width 221 height 16
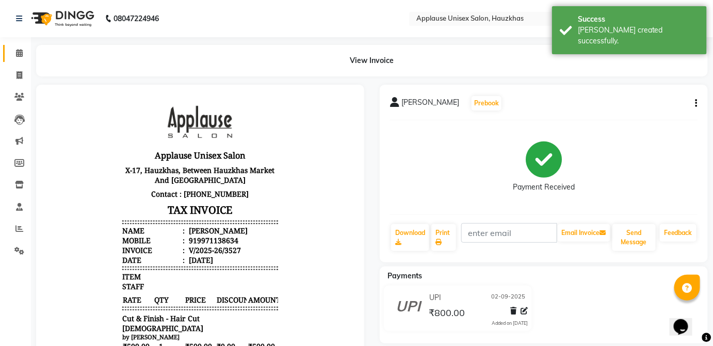
click at [17, 51] on icon at bounding box center [19, 53] width 7 height 8
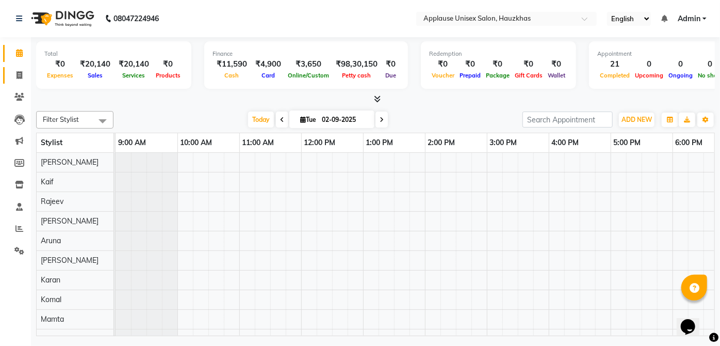
click at [10, 81] on link "Invoice" at bounding box center [15, 75] width 25 height 17
select select "5082"
select select "service"
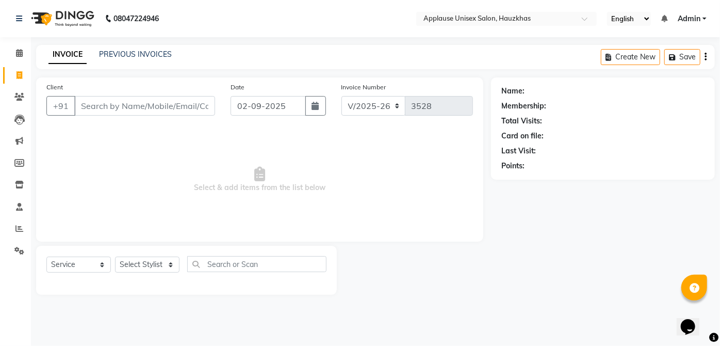
click at [173, 103] on input "Client" at bounding box center [144, 106] width 141 height 20
type input "8"
click at [159, 56] on link "PREVIOUS INVOICES" at bounding box center [135, 54] width 73 height 9
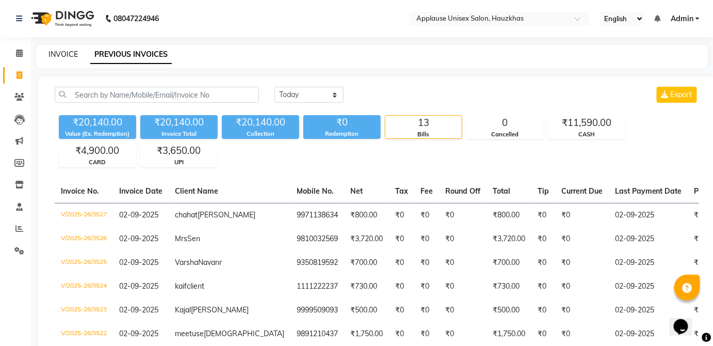
click at [61, 58] on link "INVOICE" at bounding box center [63, 54] width 29 height 9
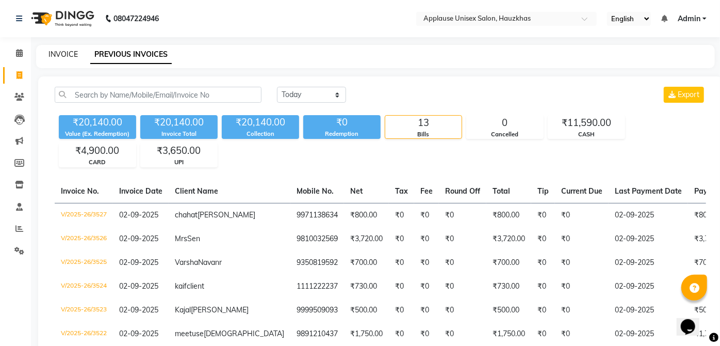
select select "5082"
select select "service"
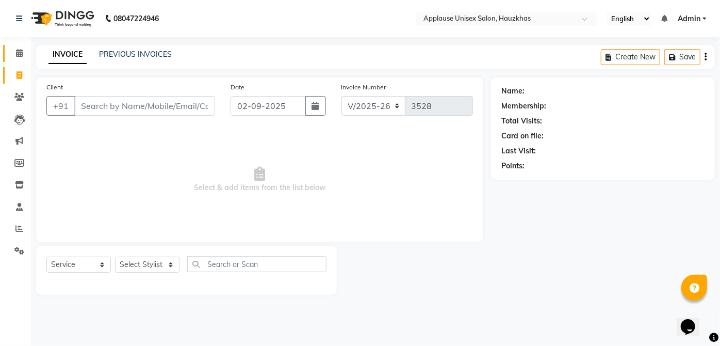
click at [9, 50] on link "Calendar" at bounding box center [15, 53] width 25 height 17
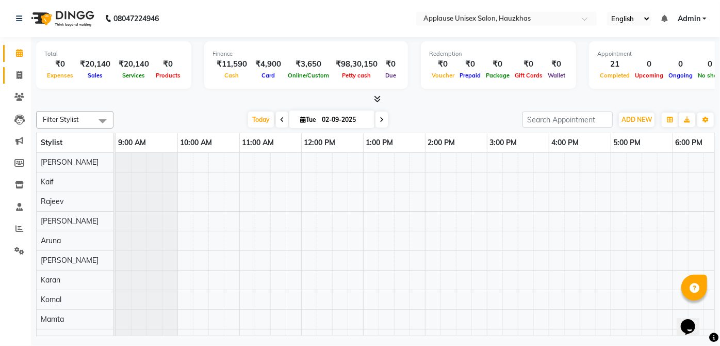
click at [15, 81] on link "Invoice" at bounding box center [15, 75] width 25 height 17
select select "service"
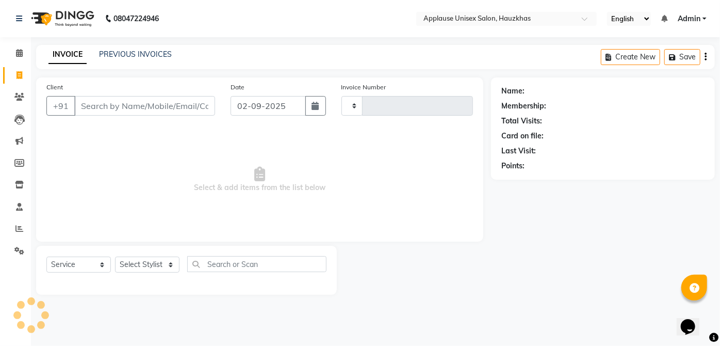
type input "3528"
select select "5082"
click at [161, 264] on select "Select Stylist [PERSON_NAME] [PERSON_NAME] [PERSON_NAME] [PERSON_NAME] [PERSON_…" at bounding box center [147, 264] width 65 height 16
select select "32125"
click at [115, 256] on select "Select Stylist [PERSON_NAME] [PERSON_NAME] [PERSON_NAME] [PERSON_NAME] [PERSON_…" at bounding box center [147, 264] width 65 height 16
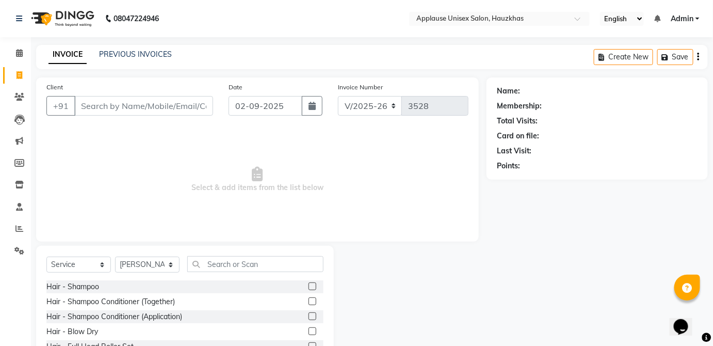
click at [265, 285] on div "Hair - Shampoo" at bounding box center [184, 286] width 277 height 13
click at [293, 265] on input "text" at bounding box center [255, 264] width 136 height 16
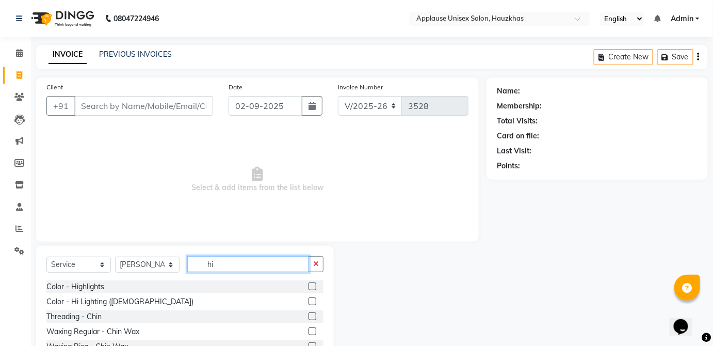
type input "hi"
click at [313, 286] on label at bounding box center [313, 286] width 8 height 8
click at [313, 286] on input "checkbox" at bounding box center [312, 286] width 7 height 7
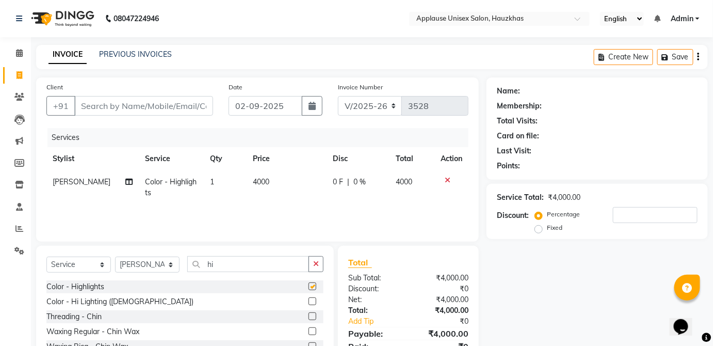
click at [292, 186] on td "4000" at bounding box center [286, 187] width 79 height 34
checkbox input "false"
select select "32125"
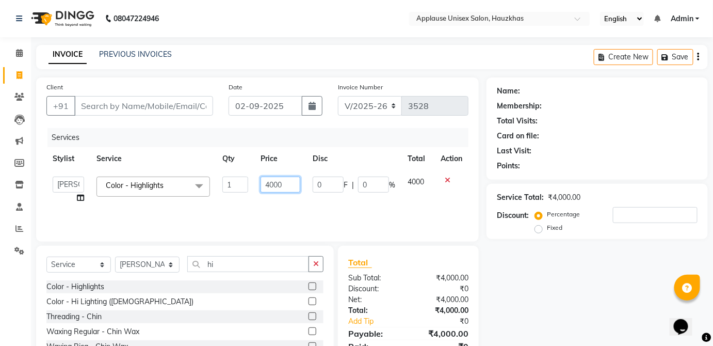
click at [285, 187] on input "4000" at bounding box center [281, 184] width 40 height 16
type input "4"
type input "6000"
click at [414, 187] on td "4000" at bounding box center [417, 189] width 33 height 39
select select "32125"
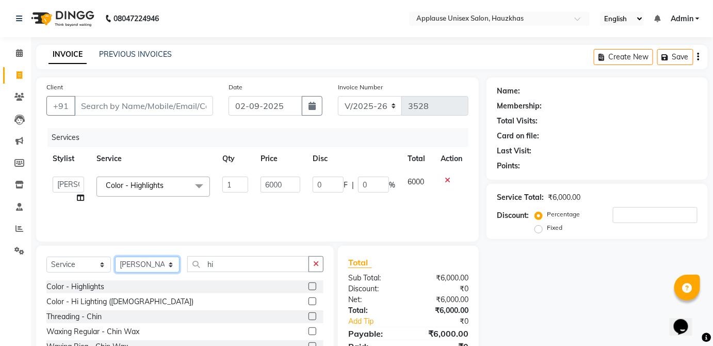
click at [164, 271] on select "Select Stylist [PERSON_NAME] [PERSON_NAME] [PERSON_NAME] [PERSON_NAME] [PERSON_…" at bounding box center [147, 264] width 65 height 16
select select "37821"
click at [115, 256] on select "Select Stylist [PERSON_NAME] [PERSON_NAME] [PERSON_NAME] [PERSON_NAME] [PERSON_…" at bounding box center [147, 264] width 65 height 16
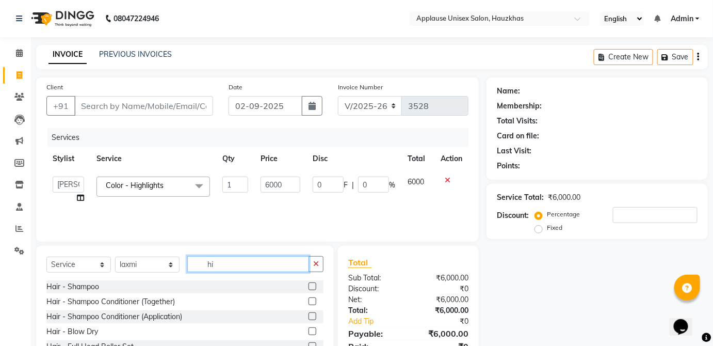
click at [243, 267] on input "hi" at bounding box center [248, 264] width 122 height 16
type input "h"
type input "thre"
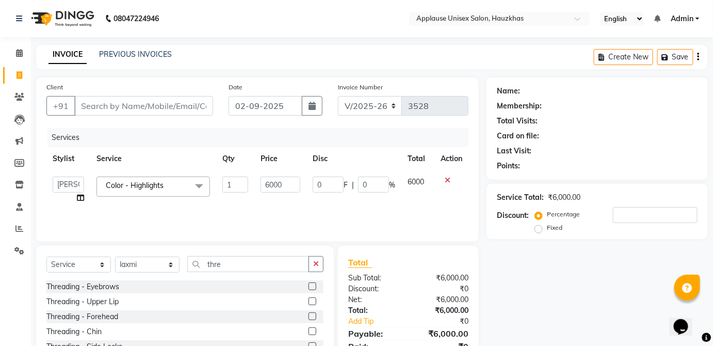
click at [309, 283] on div at bounding box center [316, 286] width 15 height 13
click at [382, 220] on div "Services Stylist Service Qty Price Disc Total Action [PERSON_NAME] [PERSON_NAME…" at bounding box center [257, 179] width 422 height 103
click at [309, 286] on label at bounding box center [313, 286] width 8 height 8
click at [309, 286] on input "checkbox" at bounding box center [312, 286] width 7 height 7
checkbox input "true"
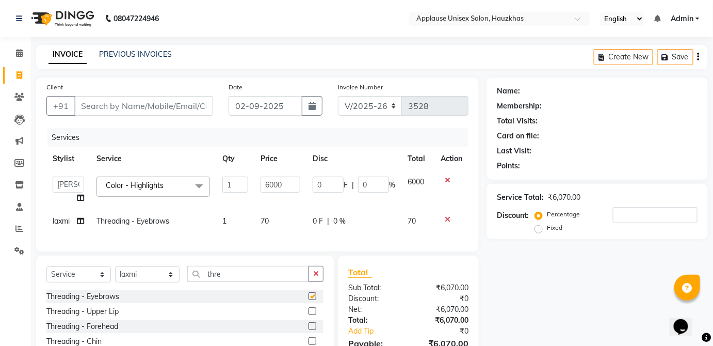
click at [380, 227] on td "0 F | 0 %" at bounding box center [354, 221] width 95 height 23
select select "37821"
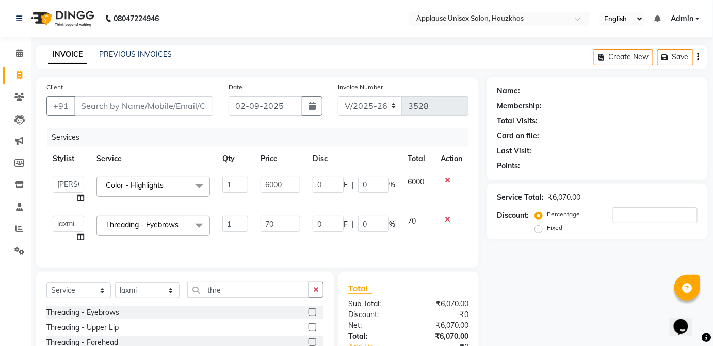
checkbox input "false"
click at [201, 110] on input "Client" at bounding box center [143, 106] width 139 height 20
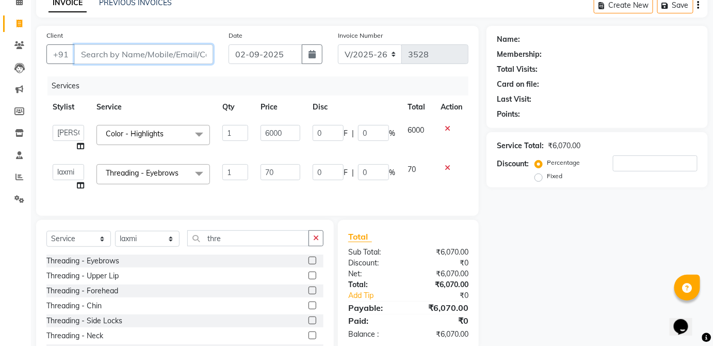
scroll to position [48, 0]
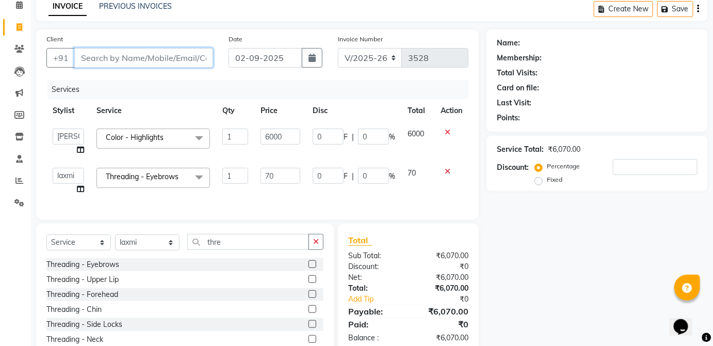
type input "s"
type input "0"
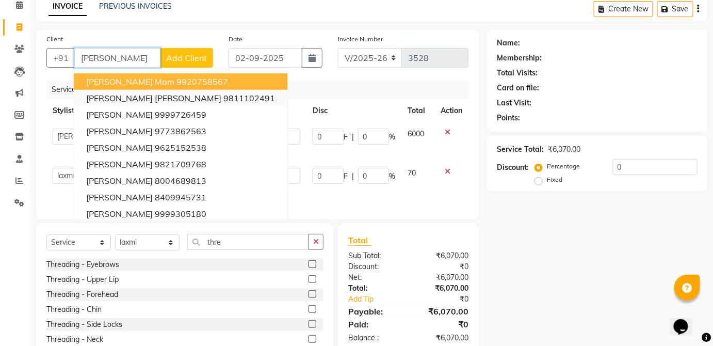
click at [223, 96] on ngb-highlight "9811102491" at bounding box center [249, 98] width 52 height 10
type input "9811102491"
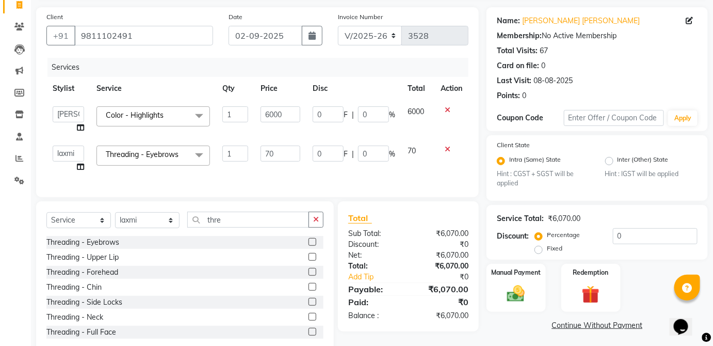
scroll to position [73, 0]
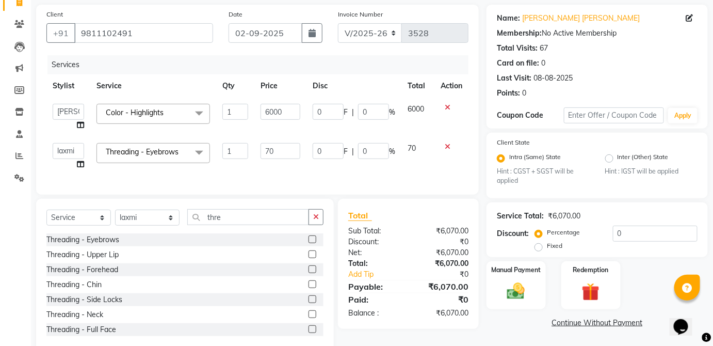
click at [527, 282] on img at bounding box center [516, 291] width 29 height 21
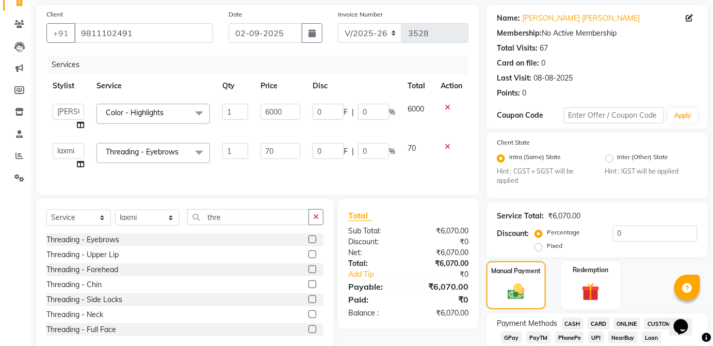
scroll to position [145, 0]
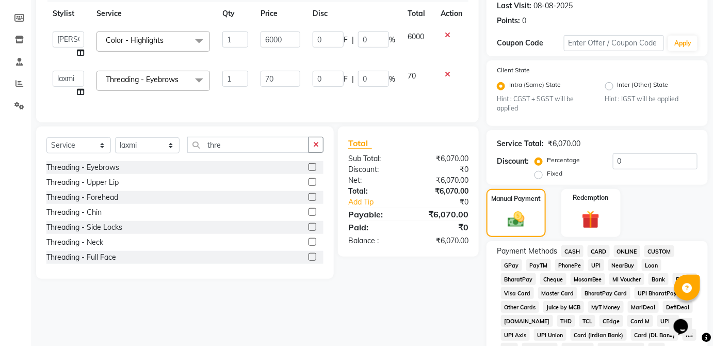
click at [577, 249] on span "CASH" at bounding box center [572, 251] width 22 height 12
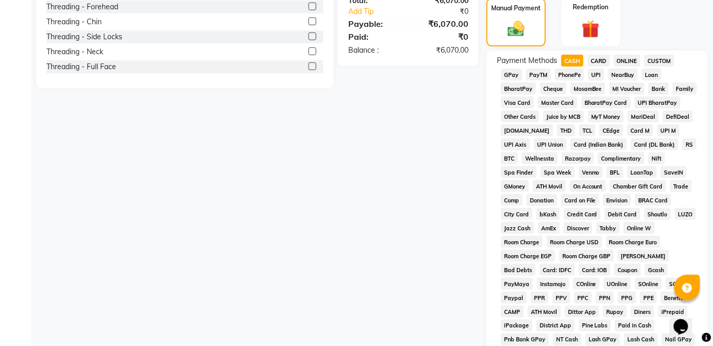
scroll to position [501, 0]
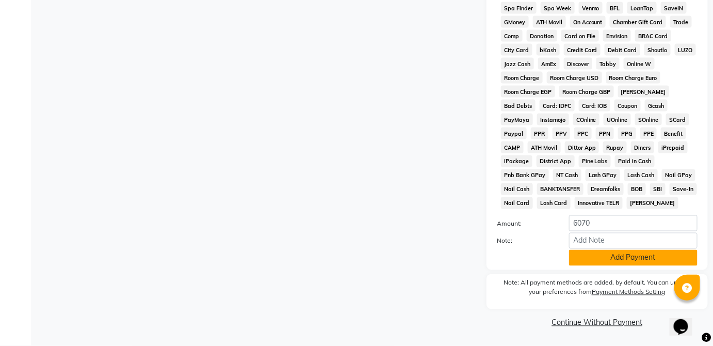
click at [645, 262] on button "Add Payment" at bounding box center [633, 258] width 128 height 16
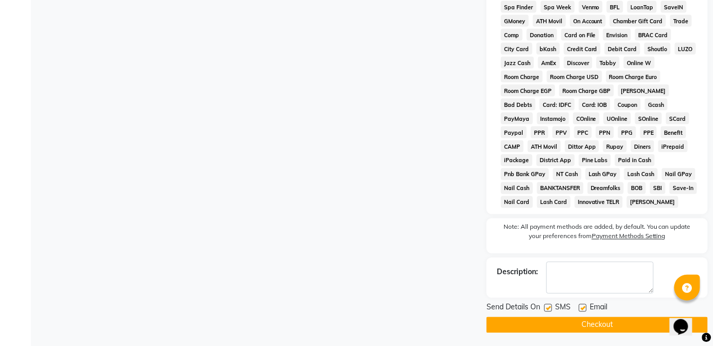
click at [644, 320] on button "Checkout" at bounding box center [597, 325] width 221 height 16
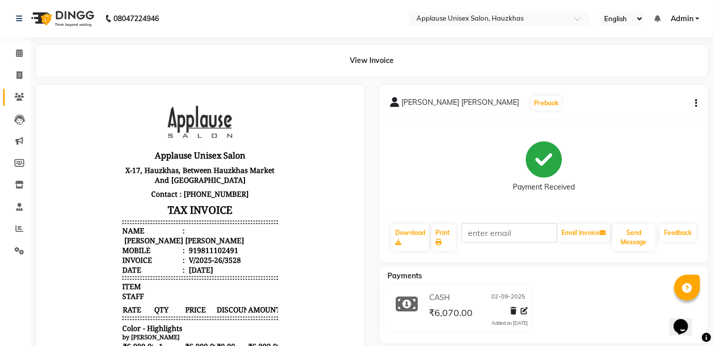
click at [8, 97] on link "Clients" at bounding box center [15, 97] width 25 height 17
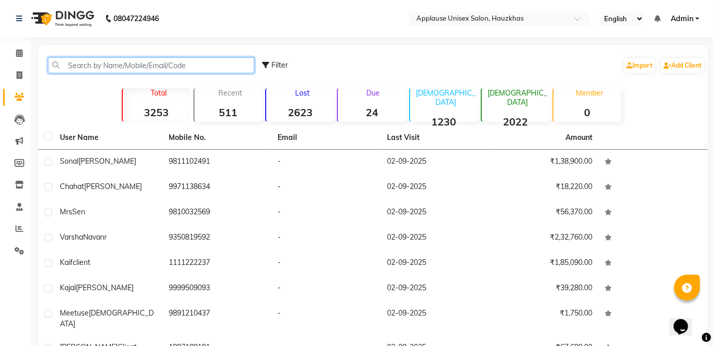
click at [151, 66] on input "text" at bounding box center [151, 65] width 206 height 16
type input "s"
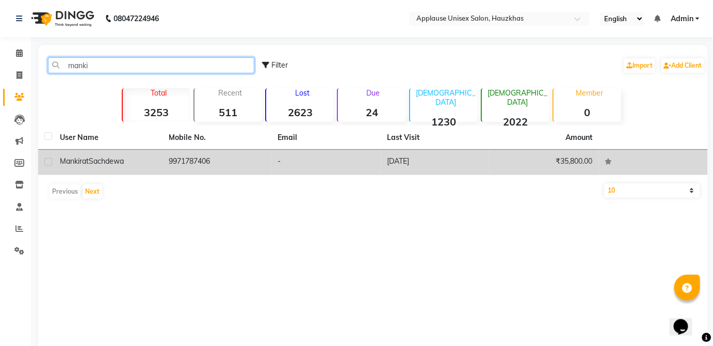
type input "manki"
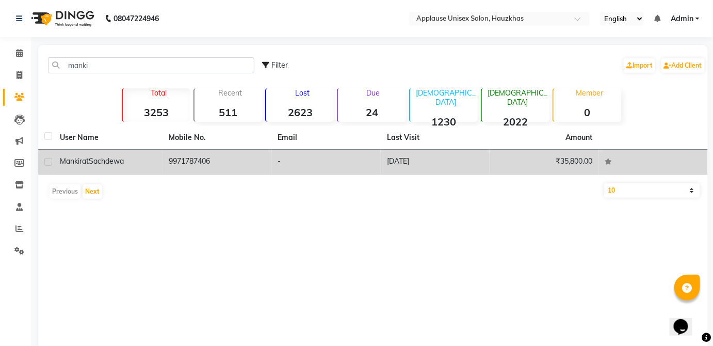
click at [285, 162] on td "-" at bounding box center [326, 162] width 109 height 25
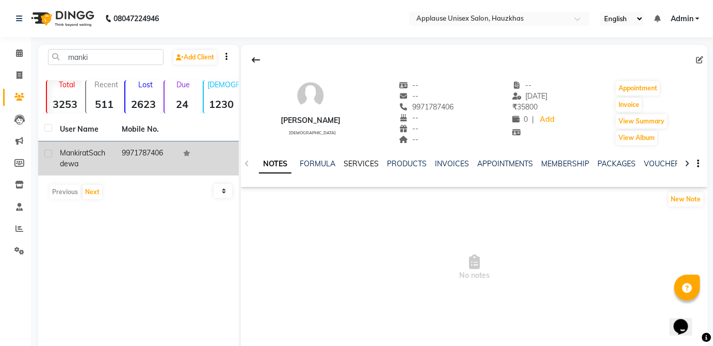
click at [364, 166] on link "SERVICES" at bounding box center [361, 163] width 35 height 9
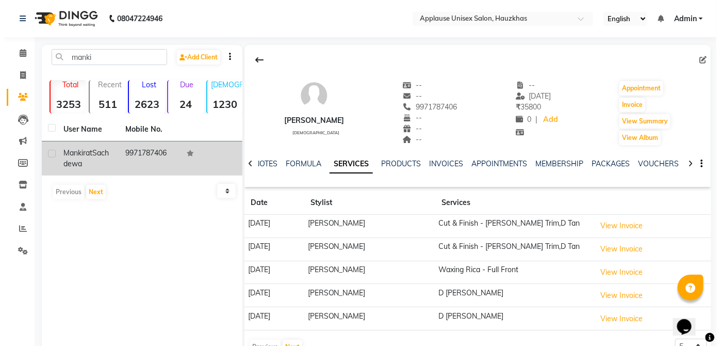
scroll to position [26, 0]
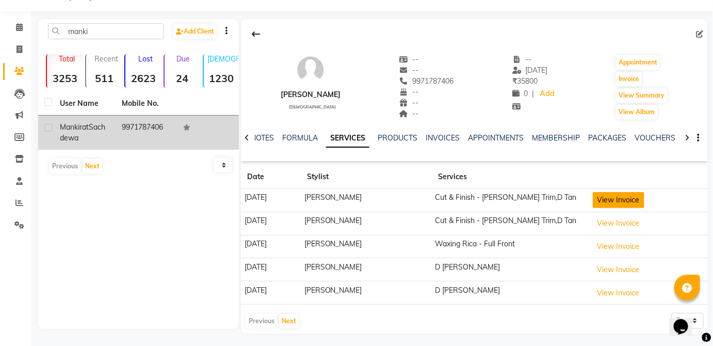
click at [617, 197] on button "View Invoice" at bounding box center [619, 200] width 52 height 16
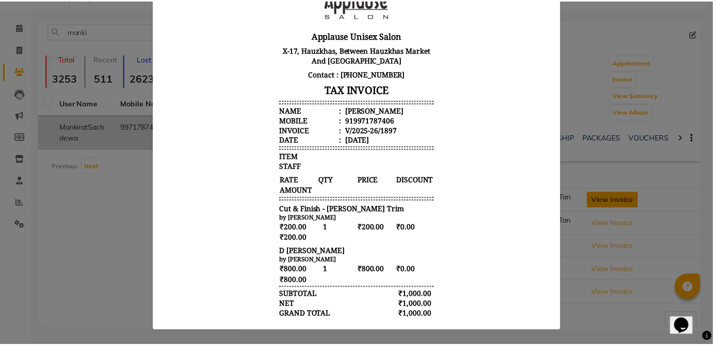
scroll to position [0, 0]
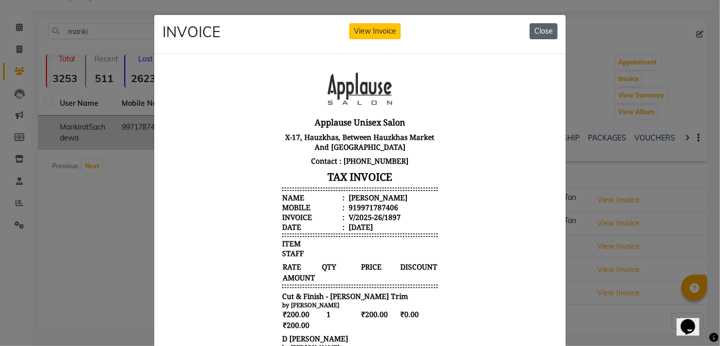
click at [542, 34] on button "Close" at bounding box center [544, 31] width 28 height 16
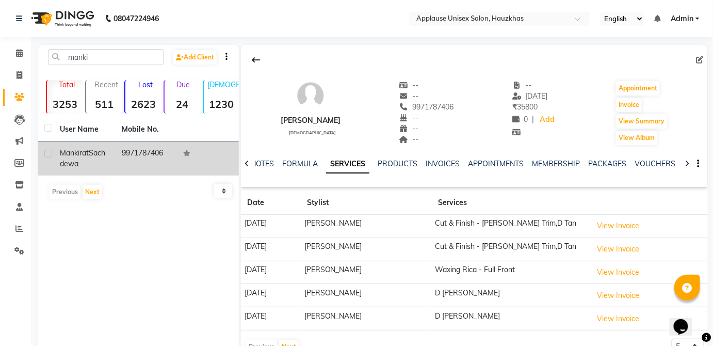
click at [7, 42] on li "Calendar" at bounding box center [15, 53] width 31 height 22
click at [7, 76] on link "Invoice" at bounding box center [15, 75] width 25 height 17
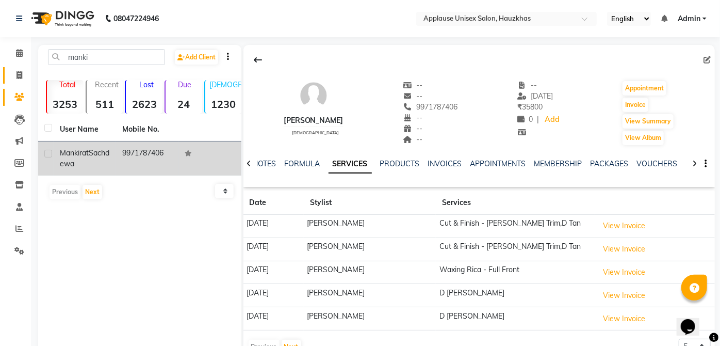
select select "service"
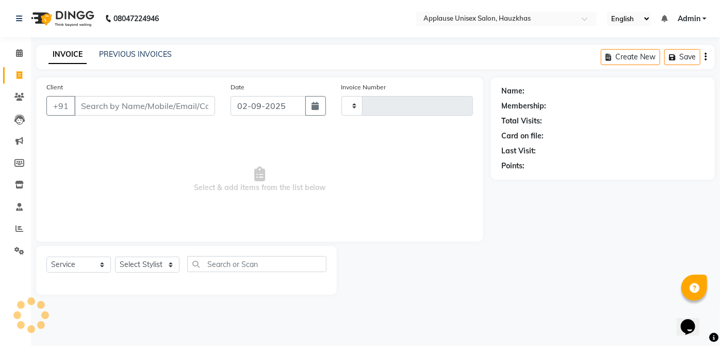
type input "3529"
select select "5082"
click at [161, 271] on select "Select Stylist" at bounding box center [147, 264] width 65 height 16
select select "84502"
click at [115, 256] on select "Select Stylist [PERSON_NAME] [PERSON_NAME] [PERSON_NAME] [PERSON_NAME] [PERSON_…" at bounding box center [147, 264] width 65 height 16
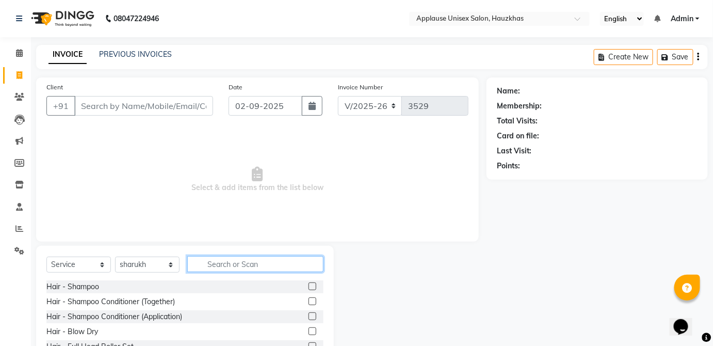
click at [235, 260] on input "text" at bounding box center [255, 264] width 136 height 16
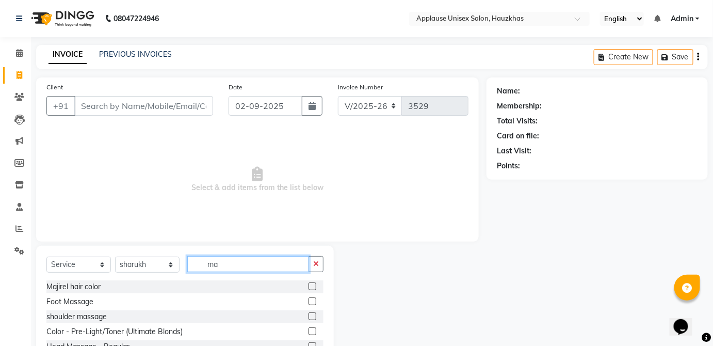
type input "m"
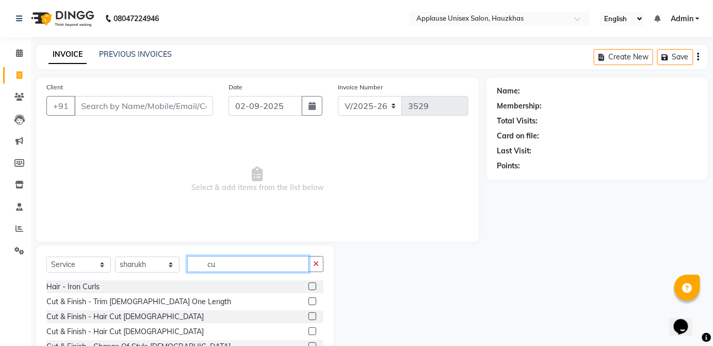
type input "c"
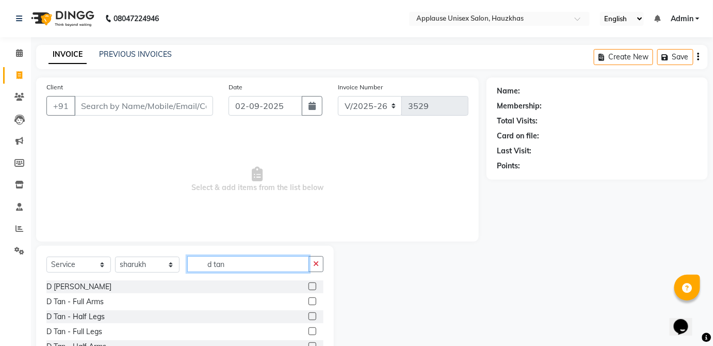
type input "d tan"
click at [313, 283] on label at bounding box center [313, 286] width 8 height 8
click at [313, 283] on input "checkbox" at bounding box center [312, 286] width 7 height 7
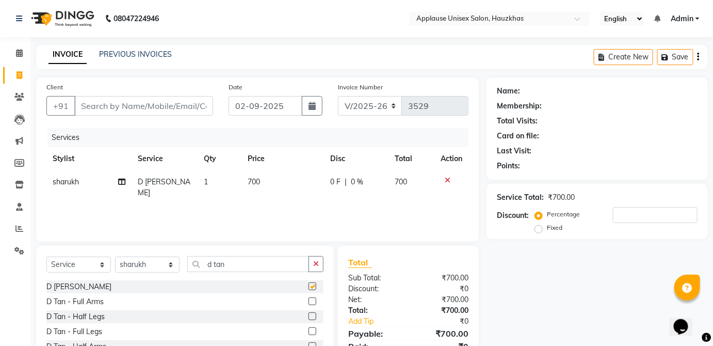
click at [297, 189] on td "700" at bounding box center [283, 187] width 83 height 34
checkbox input "false"
select select "84502"
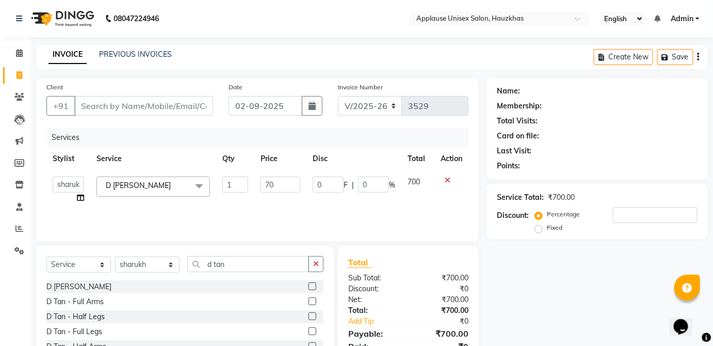
type input "7"
type input "800"
click at [420, 186] on td "700" at bounding box center [417, 189] width 33 height 39
select select "84502"
click at [287, 265] on input "d tan" at bounding box center [248, 264] width 122 height 16
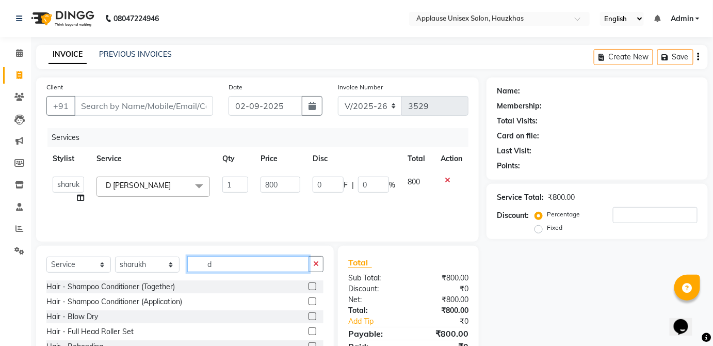
type input "d"
type input "s"
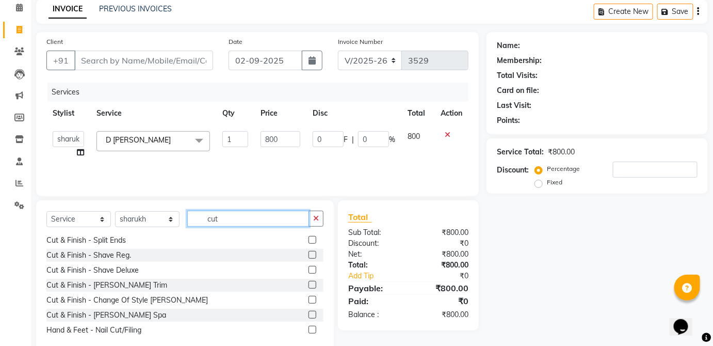
scroll to position [67, 0]
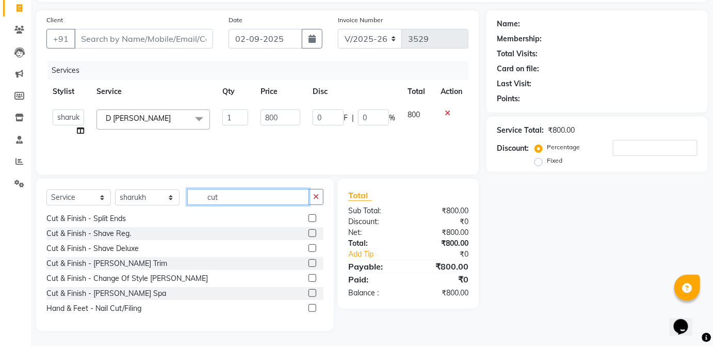
type input "cut"
click at [309, 262] on label at bounding box center [313, 263] width 8 height 8
click at [309, 262] on input "checkbox" at bounding box center [312, 263] width 7 height 7
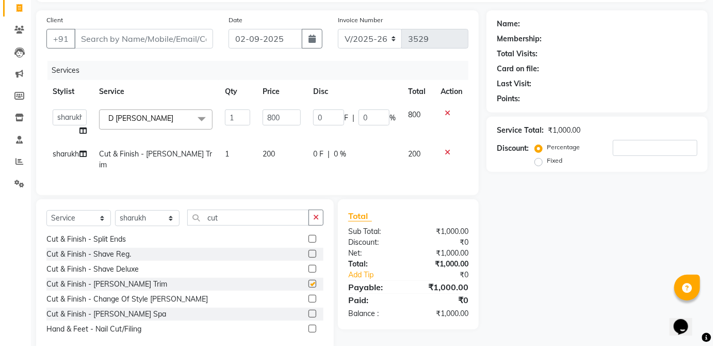
checkbox input "false"
click at [412, 157] on span "200" at bounding box center [414, 153] width 12 height 9
select select "84502"
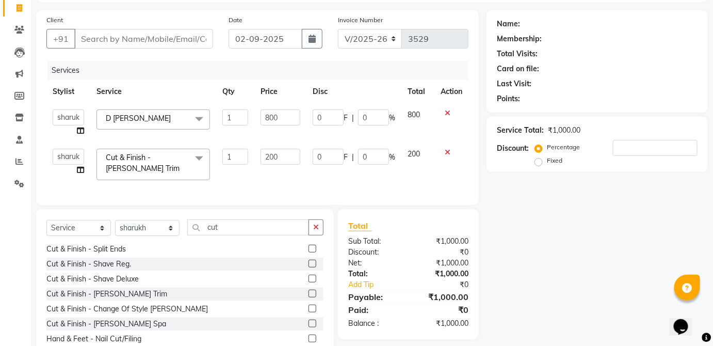
click at [547, 150] on label "Percentage" at bounding box center [563, 146] width 33 height 9
click at [541, 150] on input "Percentage" at bounding box center [540, 146] width 7 height 7
click at [561, 148] on label "Percentage" at bounding box center [563, 146] width 33 height 9
click at [544, 148] on input "Percentage" at bounding box center [540, 146] width 7 height 7
click at [552, 162] on label "Fixed" at bounding box center [554, 160] width 15 height 9
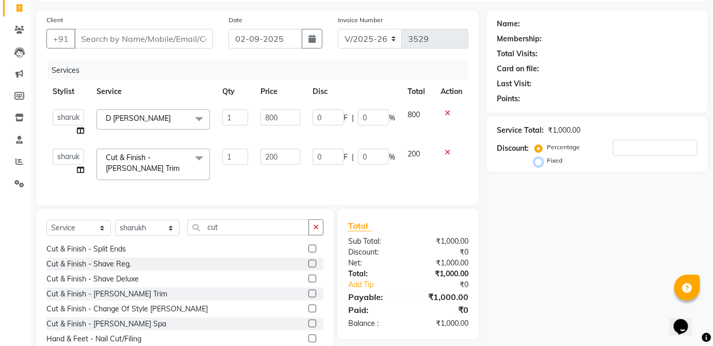
click at [544, 162] on input "Fixed" at bounding box center [540, 160] width 7 height 7
radio input "true"
click at [571, 146] on label "Percentage" at bounding box center [563, 146] width 33 height 9
click at [544, 146] on input "Percentage" at bounding box center [540, 146] width 7 height 7
radio input "true"
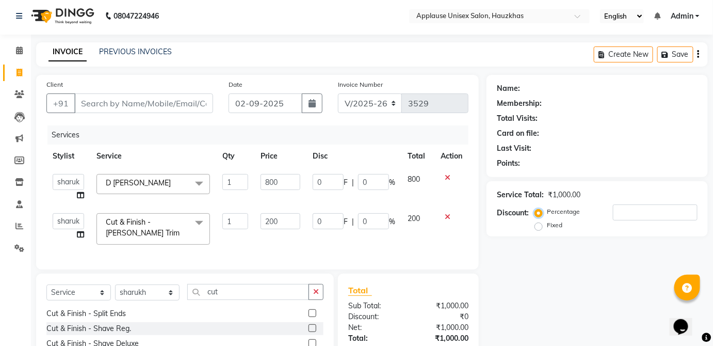
scroll to position [0, 0]
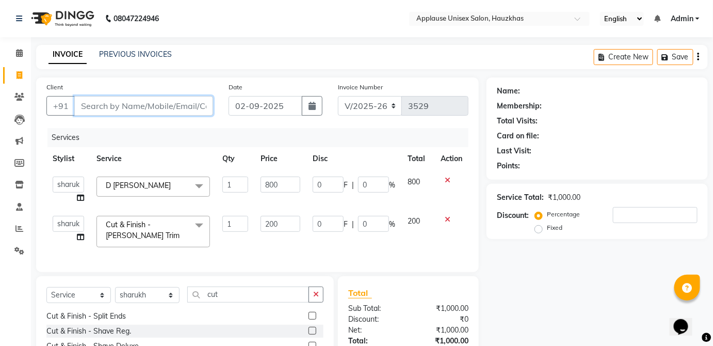
click at [203, 101] on input "Client" at bounding box center [143, 106] width 139 height 20
type input "m"
type input "0"
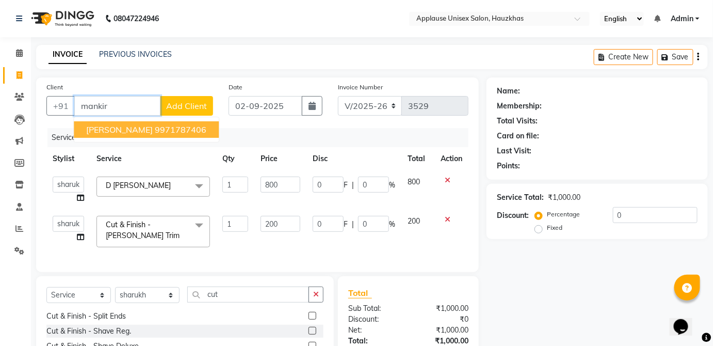
click at [217, 132] on button "[PERSON_NAME] 9971787406" at bounding box center [146, 129] width 145 height 17
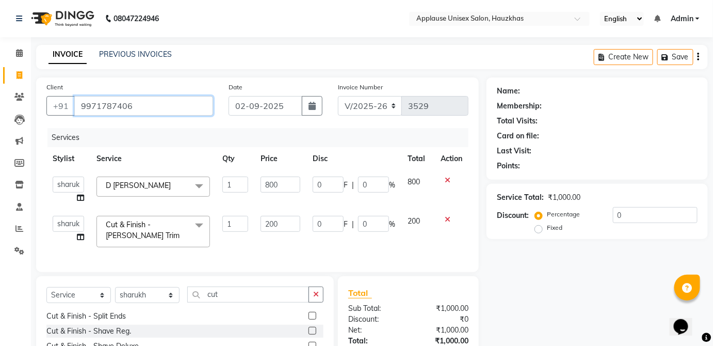
type input "9971787406"
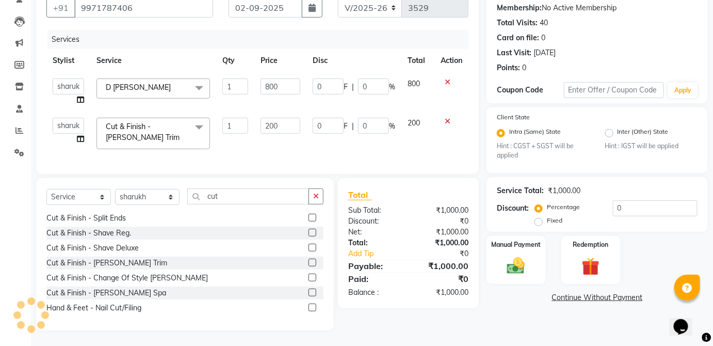
scroll to position [104, 0]
click at [540, 242] on label "Manual Payment" at bounding box center [516, 244] width 52 height 10
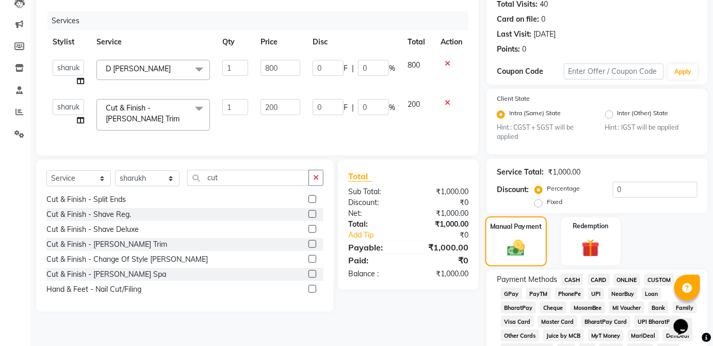
scroll to position [121, 0]
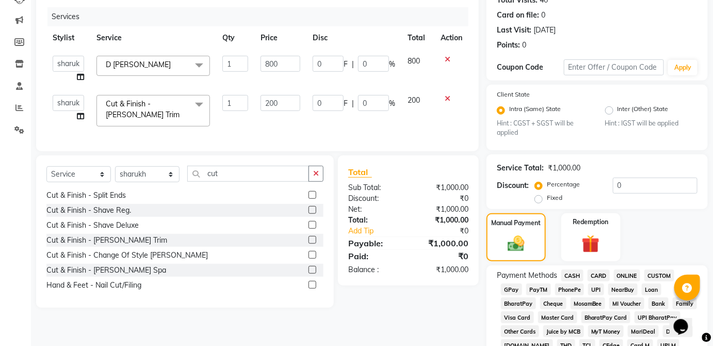
click at [576, 279] on span "CASH" at bounding box center [572, 275] width 22 height 12
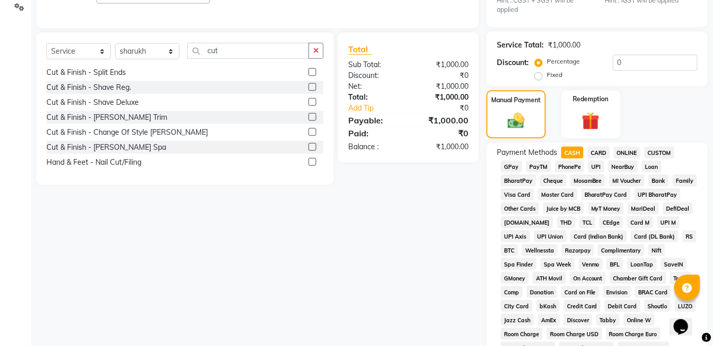
scroll to position [501, 0]
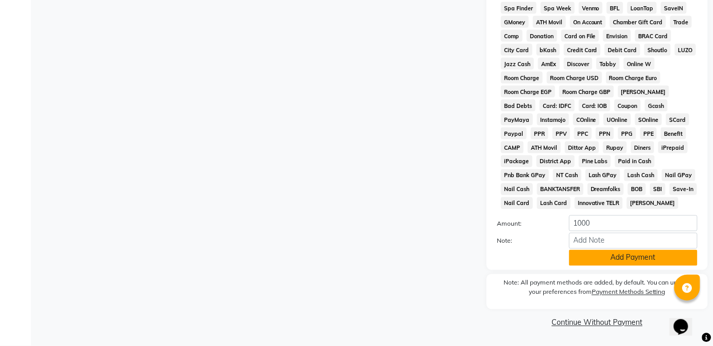
click at [650, 260] on button "Add Payment" at bounding box center [633, 258] width 128 height 16
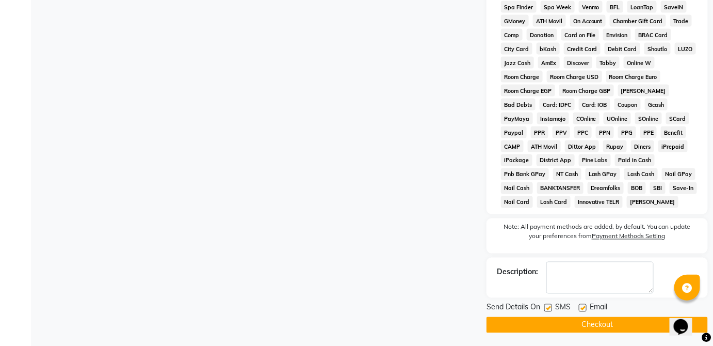
click at [635, 330] on button "Checkout" at bounding box center [597, 325] width 221 height 16
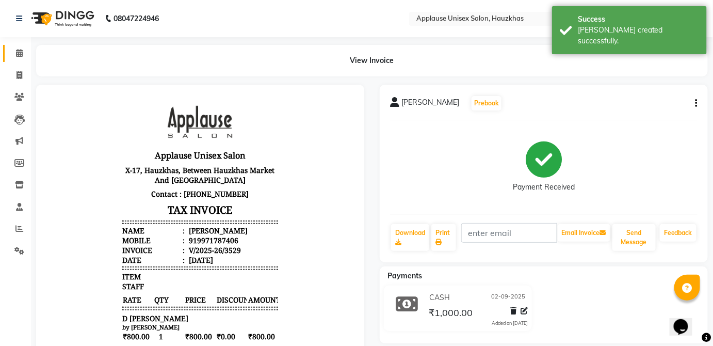
click at [25, 59] on span at bounding box center [19, 53] width 18 height 12
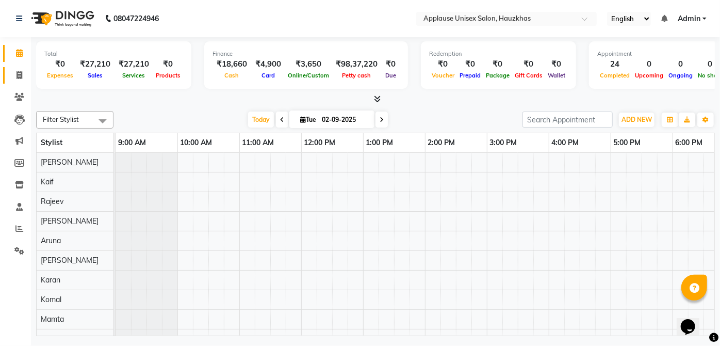
click at [26, 74] on span at bounding box center [19, 76] width 18 height 12
select select "service"
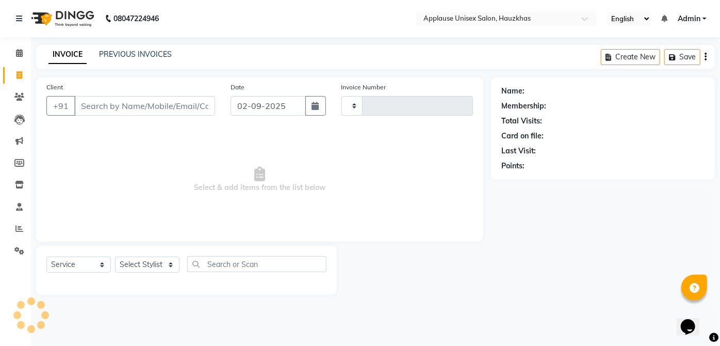
type input "3530"
select select "5082"
click at [160, 263] on select "Select Stylist" at bounding box center [147, 264] width 65 height 16
click at [223, 250] on div "Select Service Product Membership Package Voucher Prepaid Gift Card Select Styl…" at bounding box center [186, 270] width 301 height 49
click at [168, 257] on select "Select Stylist [PERSON_NAME] [PERSON_NAME] [PERSON_NAME] [PERSON_NAME] [PERSON_…" at bounding box center [147, 264] width 65 height 16
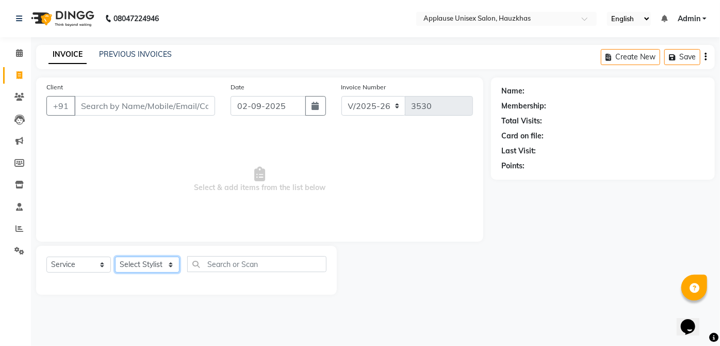
select select "66558"
click at [115, 256] on select "Select Stylist [PERSON_NAME] [PERSON_NAME] [PERSON_NAME] [PERSON_NAME] [PERSON_…" at bounding box center [147, 264] width 65 height 16
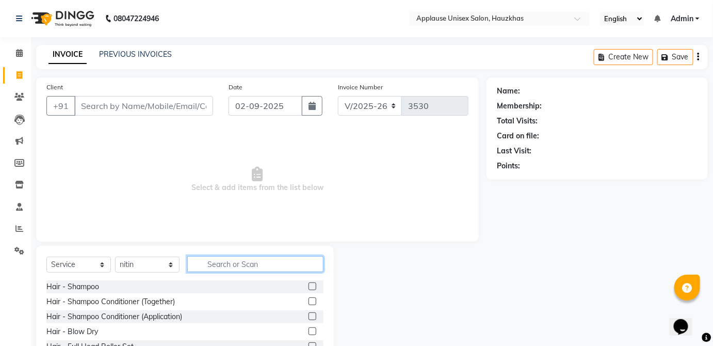
click at [234, 263] on input "text" at bounding box center [255, 264] width 136 height 16
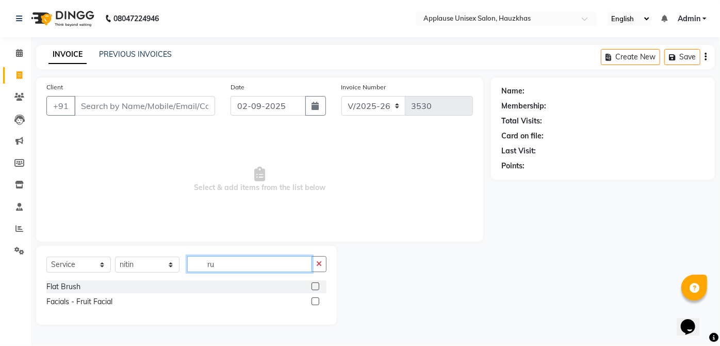
type input "r"
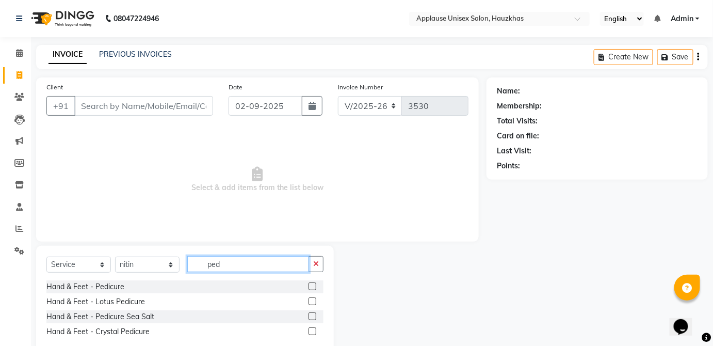
type input "ped"
click at [313, 315] on label at bounding box center [313, 316] width 8 height 8
click at [313, 315] on input "checkbox" at bounding box center [312, 316] width 7 height 7
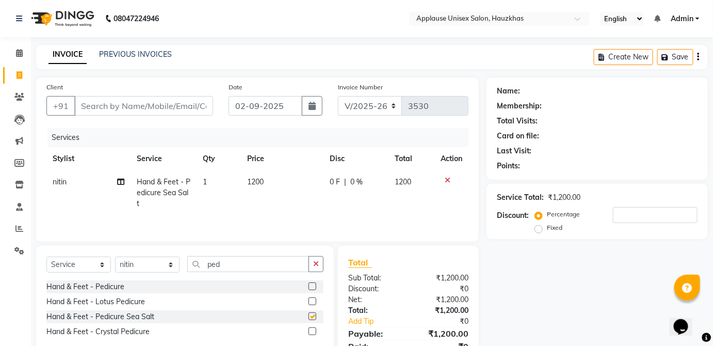
checkbox input "false"
click at [445, 180] on icon at bounding box center [448, 179] width 6 height 7
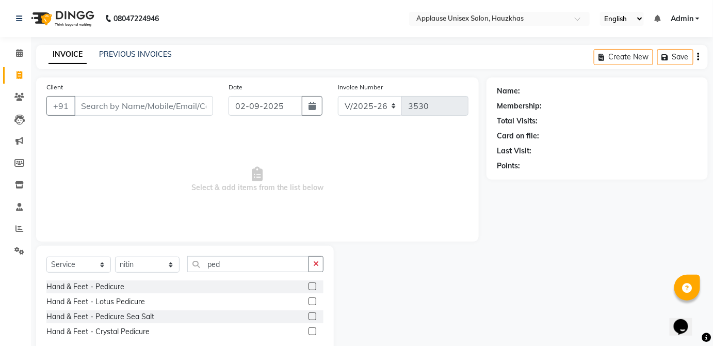
click at [314, 330] on label at bounding box center [313, 331] width 8 height 8
click at [314, 330] on input "checkbox" at bounding box center [312, 331] width 7 height 7
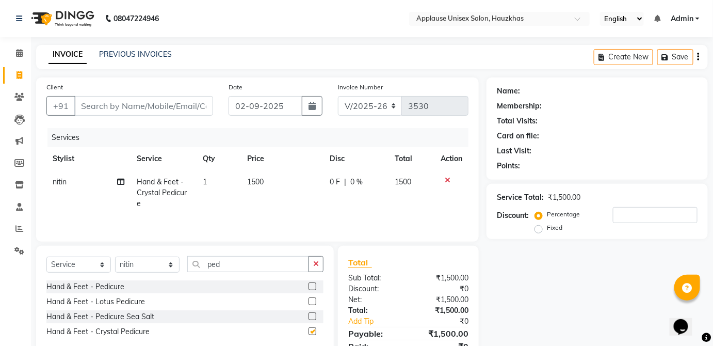
click at [410, 184] on span "1500" at bounding box center [403, 181] width 17 height 9
checkbox input "false"
select select "66558"
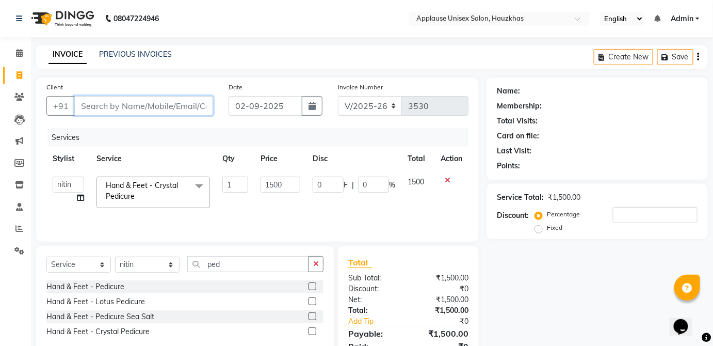
click at [189, 100] on input "Client" at bounding box center [143, 106] width 139 height 20
type input "0"
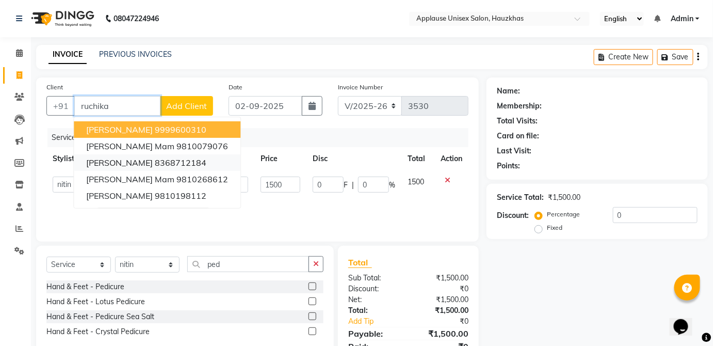
click at [194, 168] on button "[PERSON_NAME] 8368712184" at bounding box center [157, 162] width 167 height 17
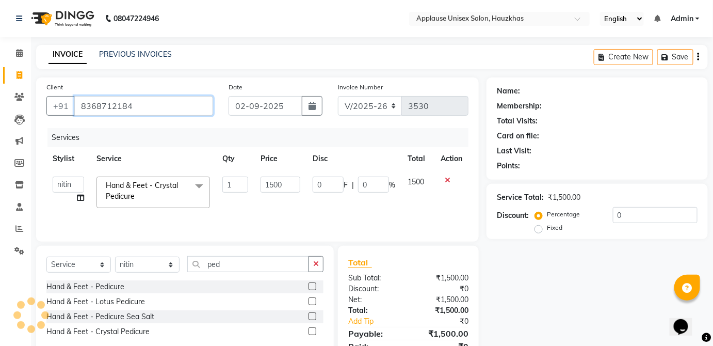
type input "8368712184"
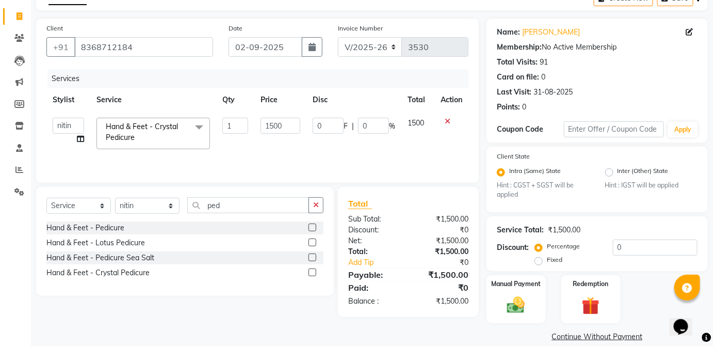
scroll to position [65, 0]
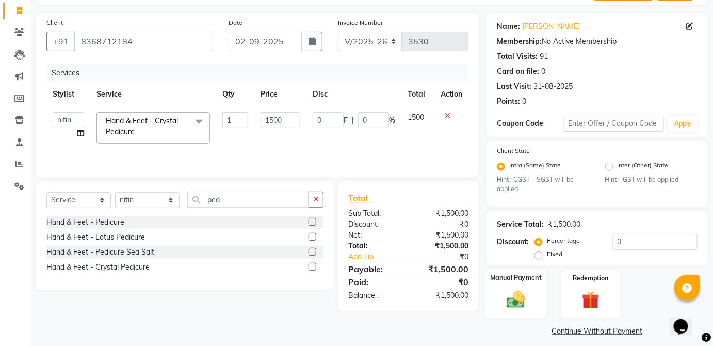
click at [531, 293] on div "Manual Payment" at bounding box center [516, 293] width 61 height 50
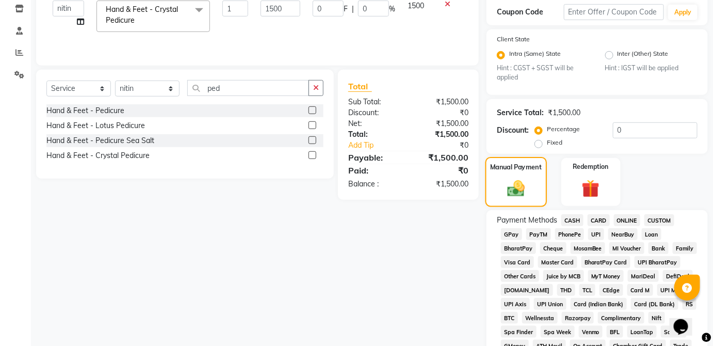
scroll to position [177, 0]
click at [580, 215] on span "CASH" at bounding box center [572, 219] width 22 height 12
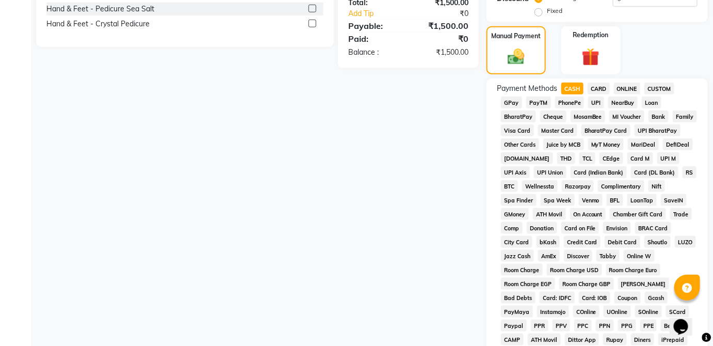
scroll to position [501, 0]
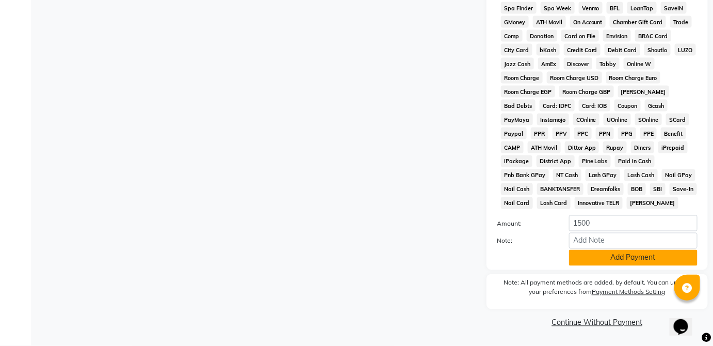
click at [640, 261] on button "Add Payment" at bounding box center [633, 258] width 128 height 16
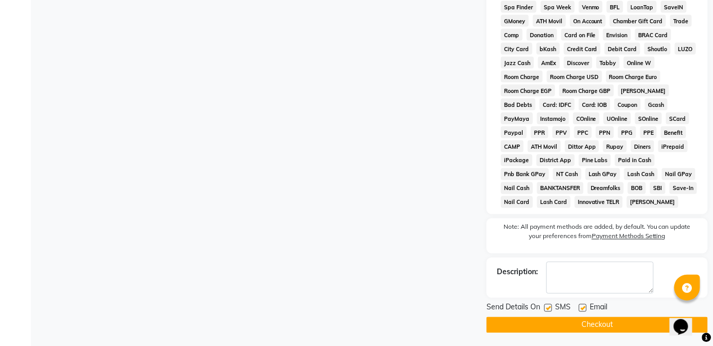
click at [628, 331] on button "Checkout" at bounding box center [597, 325] width 221 height 16
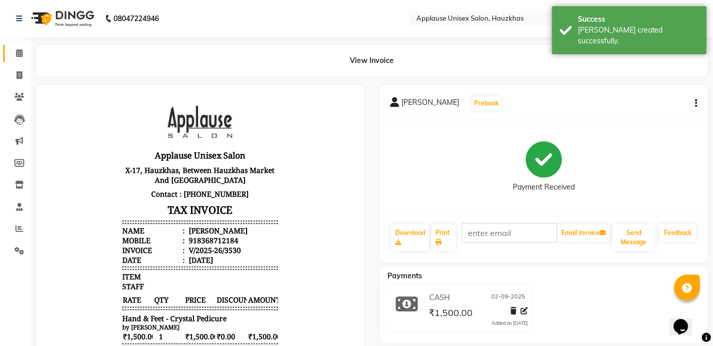
click at [5, 46] on link "Calendar" at bounding box center [15, 53] width 25 height 17
